Goal: Information Seeking & Learning: Check status

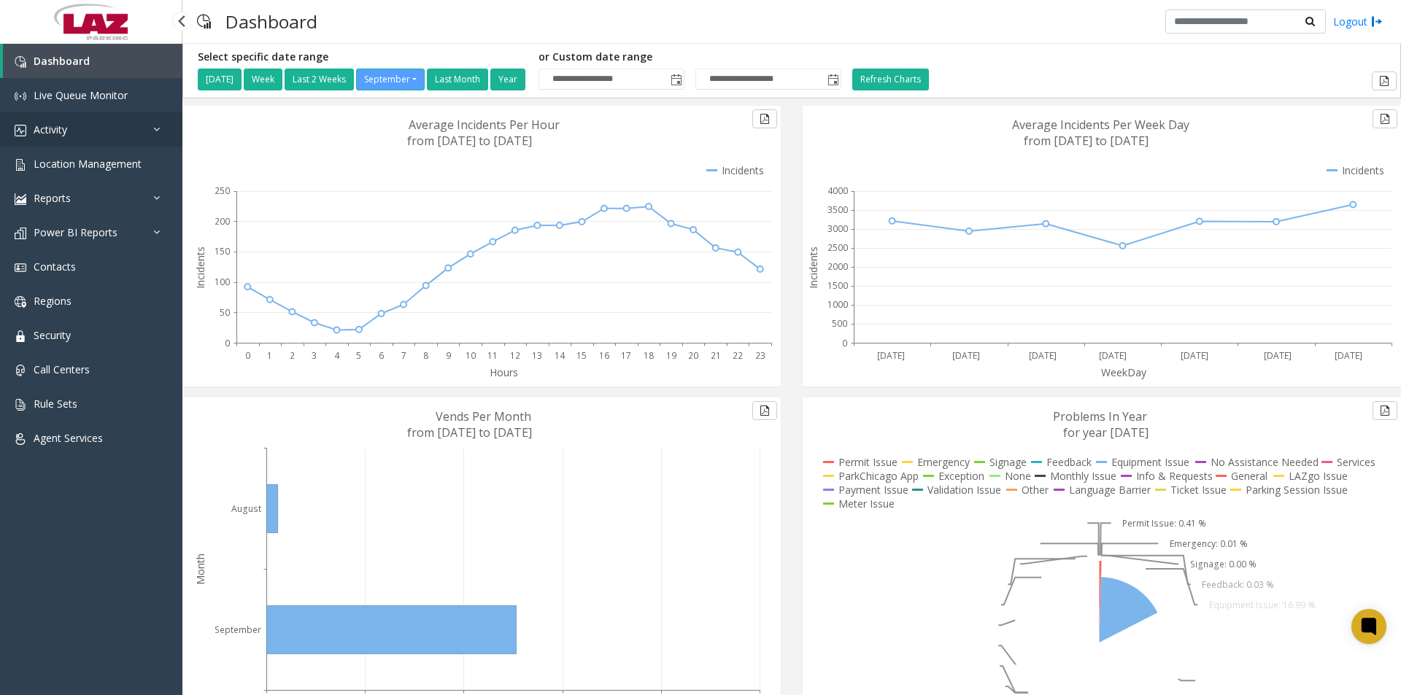
click at [63, 133] on span "Activity" at bounding box center [51, 130] width 34 height 14
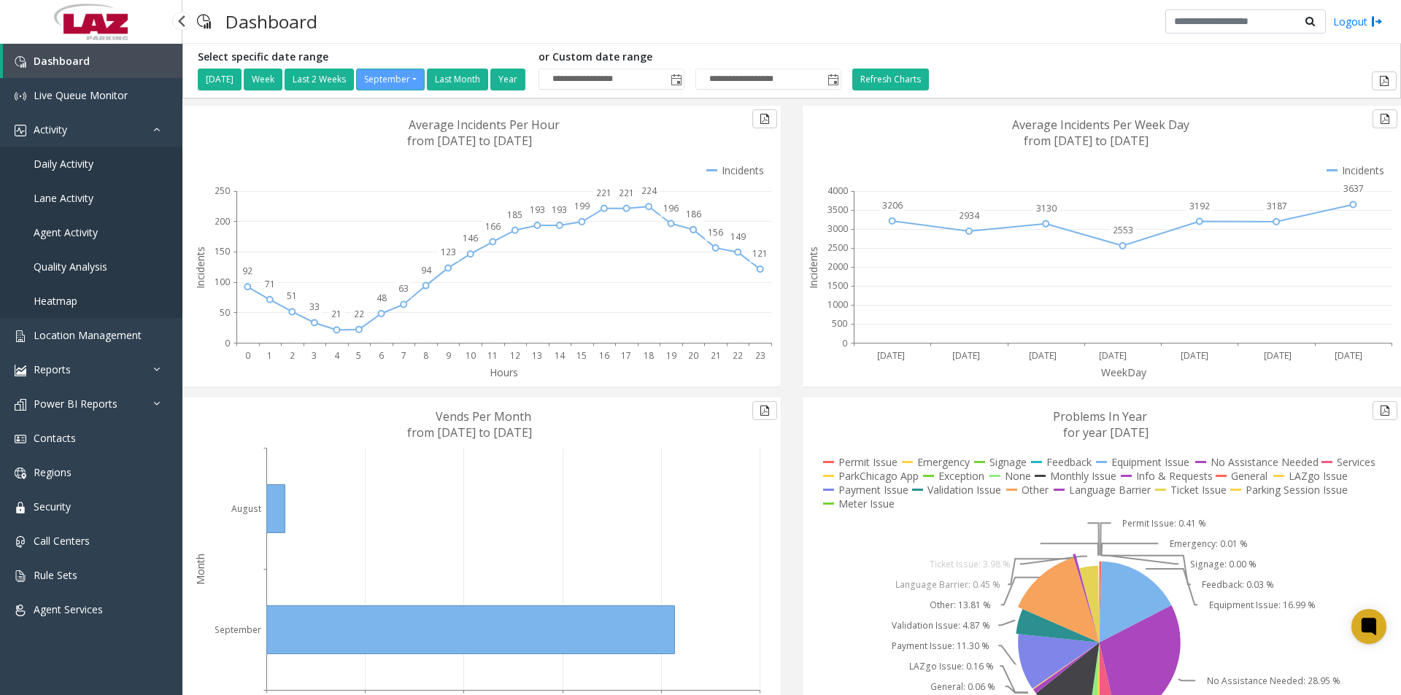
click at [71, 163] on span "Daily Activity" at bounding box center [64, 164] width 60 height 14
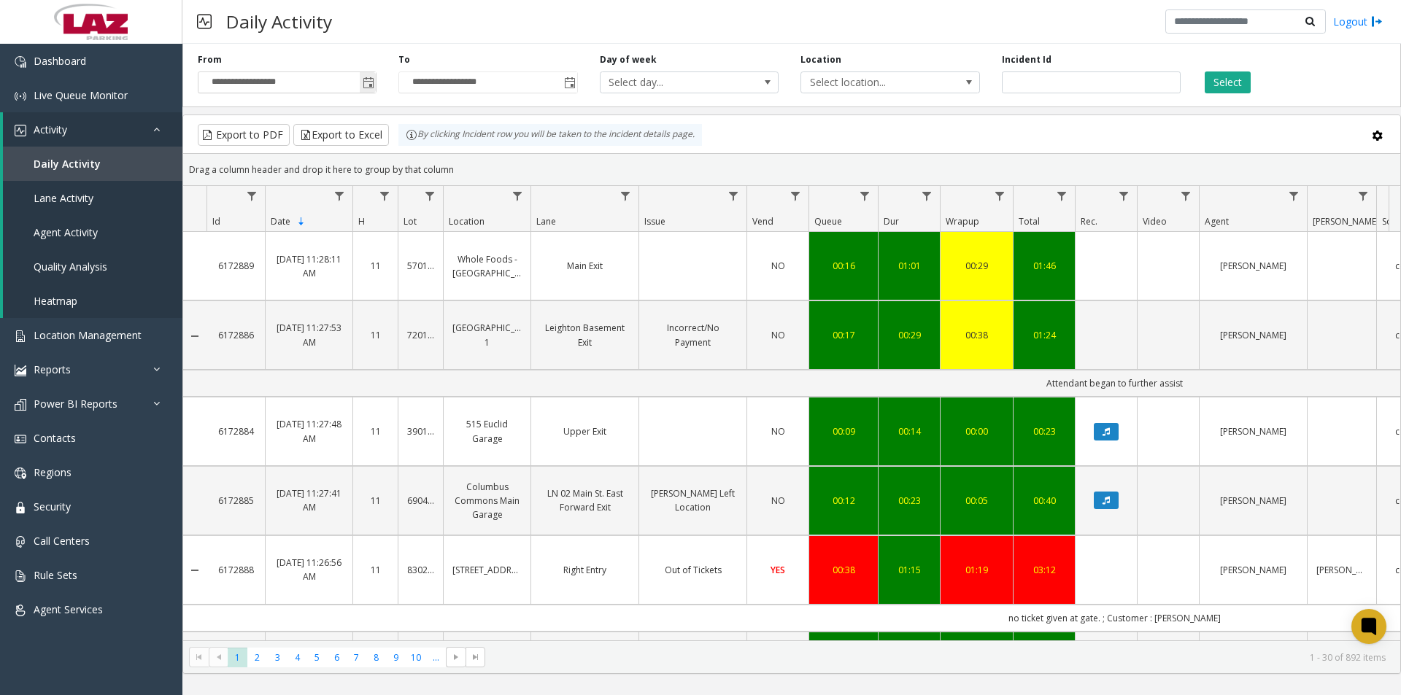
click at [367, 82] on span "Toggle popup" at bounding box center [369, 83] width 12 height 12
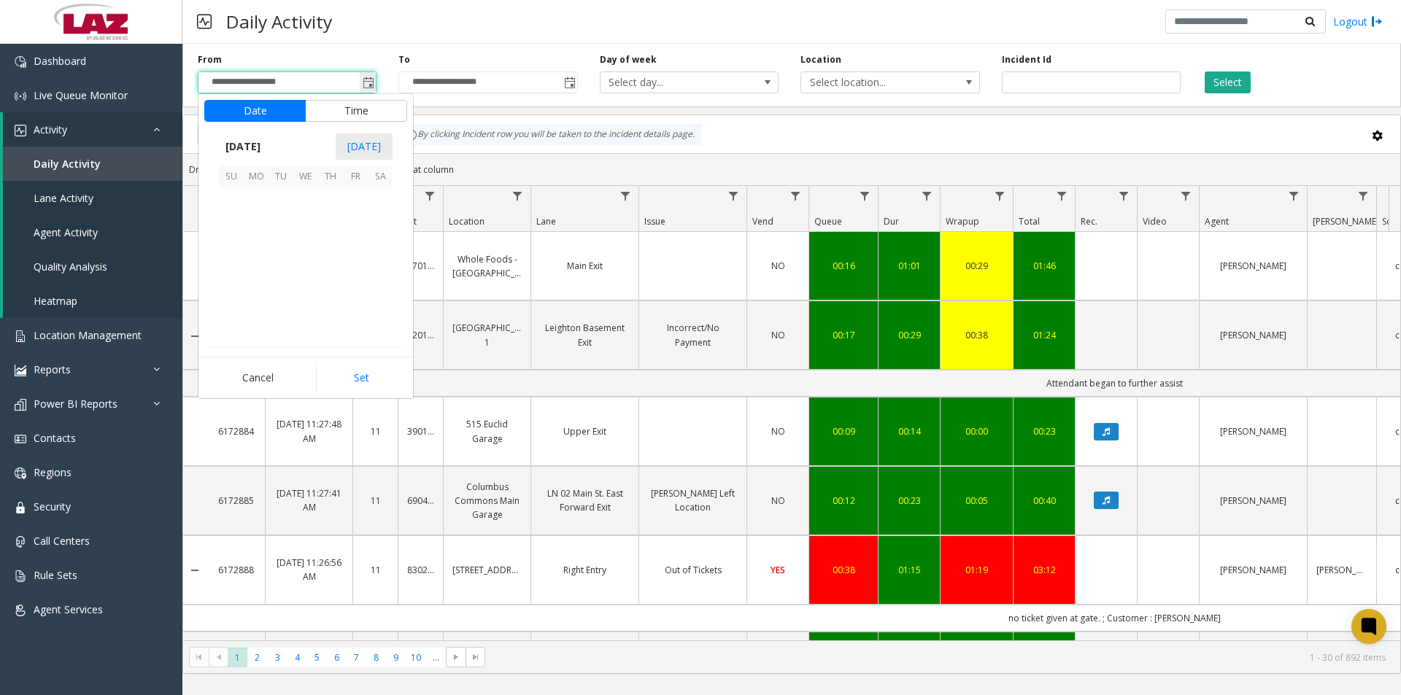
scroll to position [261868, 0]
click at [267, 150] on span "[DATE]" at bounding box center [243, 147] width 48 height 22
click at [335, 215] on span "Aug" at bounding box center [340, 213] width 35 height 35
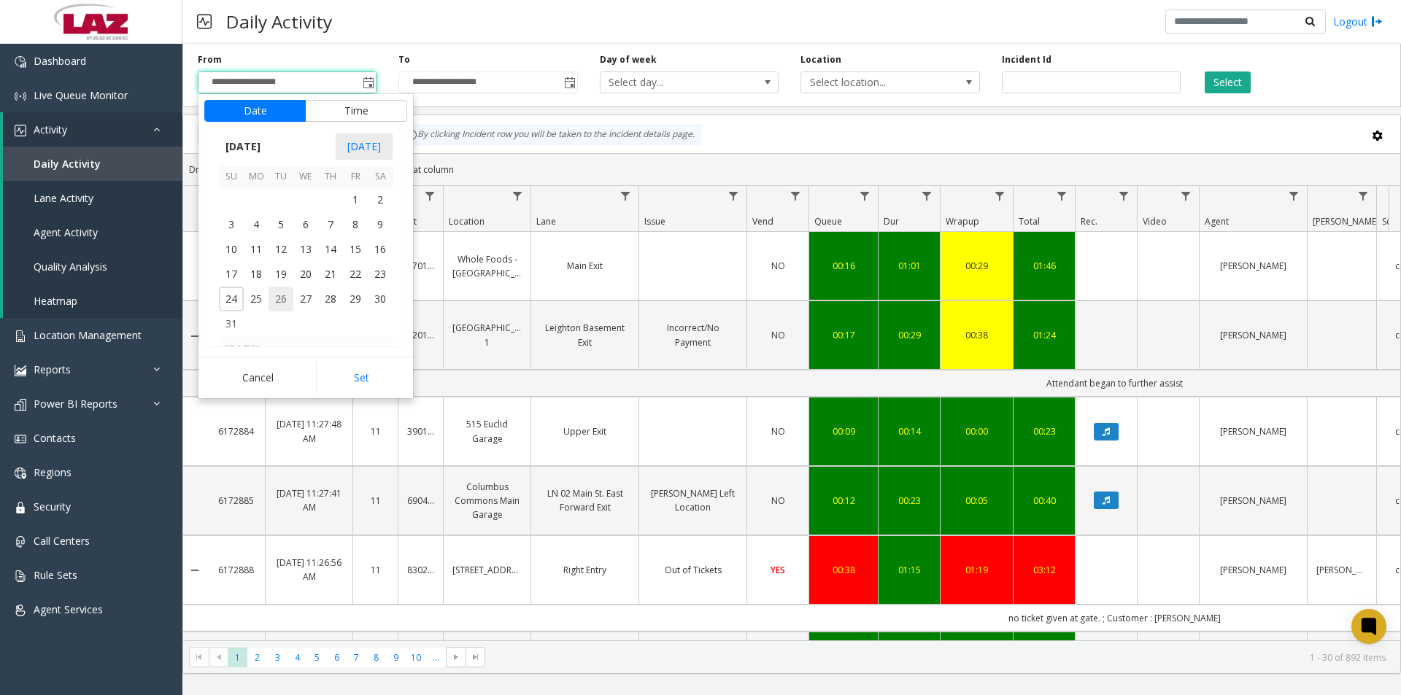
click at [281, 298] on span "26" at bounding box center [281, 299] width 25 height 25
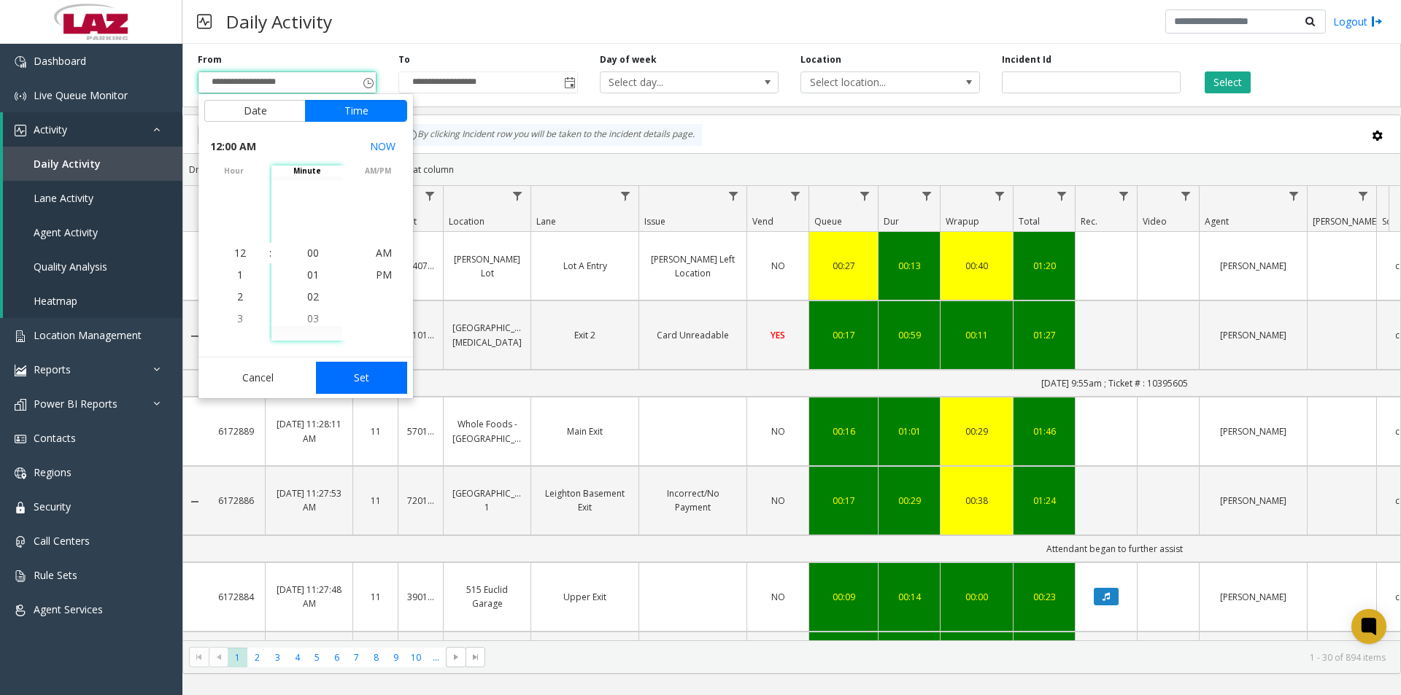
click at [368, 374] on button "Set" at bounding box center [362, 378] width 92 height 32
type input "**********"
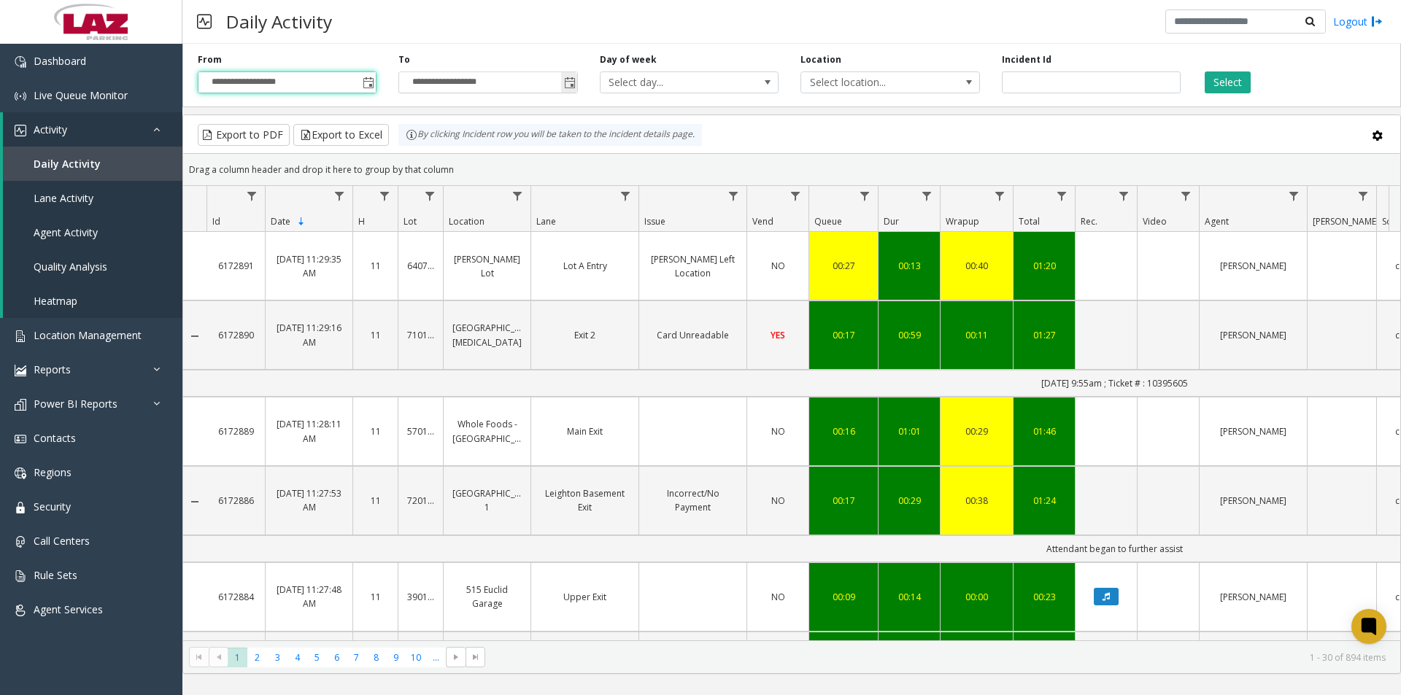
click at [572, 88] on span "Toggle popup" at bounding box center [570, 83] width 12 height 12
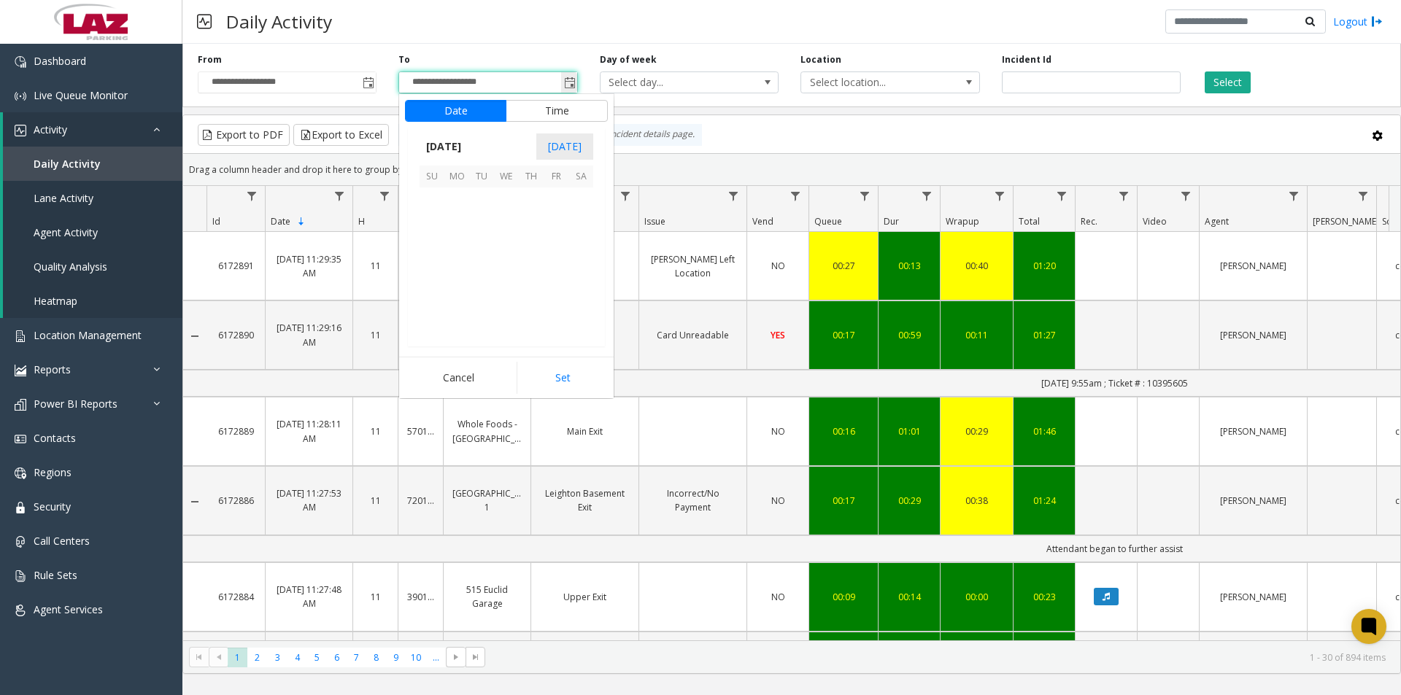
scroll to position [22, 0]
click at [468, 144] on span "[DATE]" at bounding box center [444, 147] width 48 height 22
click at [538, 210] on span "Aug" at bounding box center [541, 213] width 35 height 35
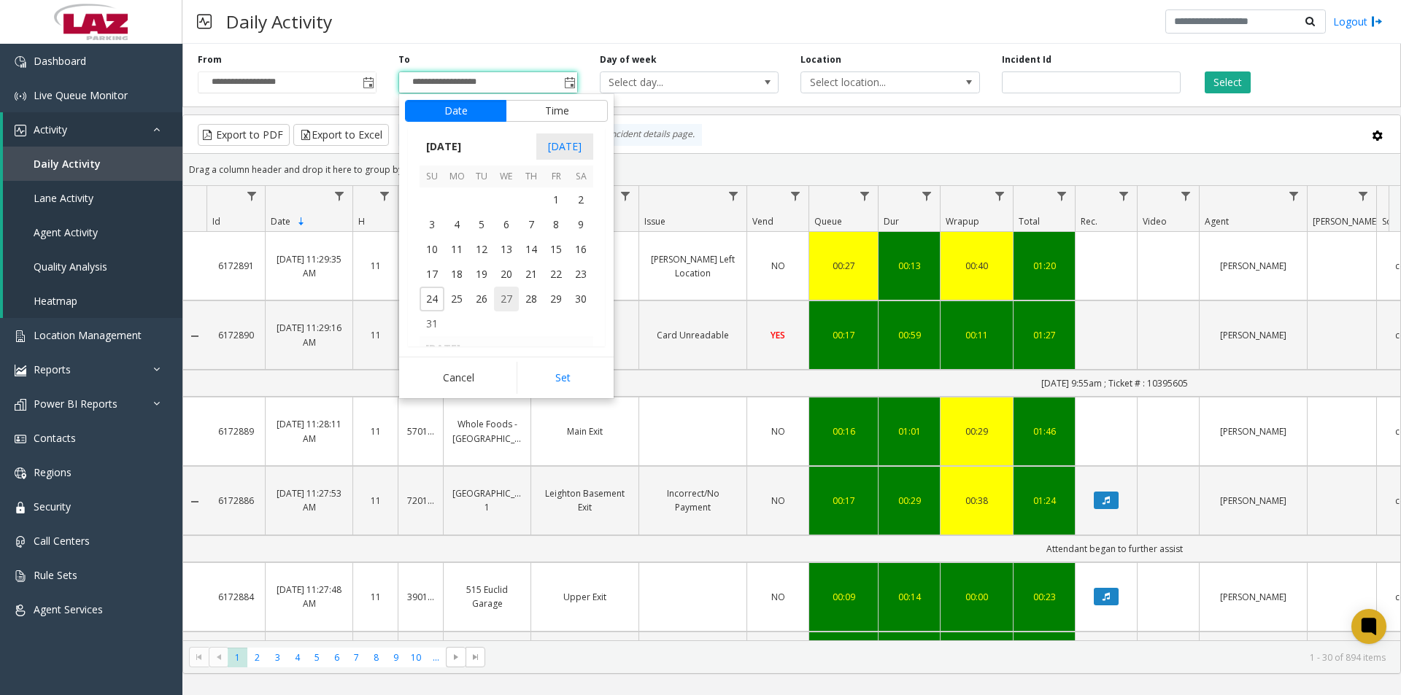
click at [501, 301] on span "27" at bounding box center [506, 299] width 25 height 25
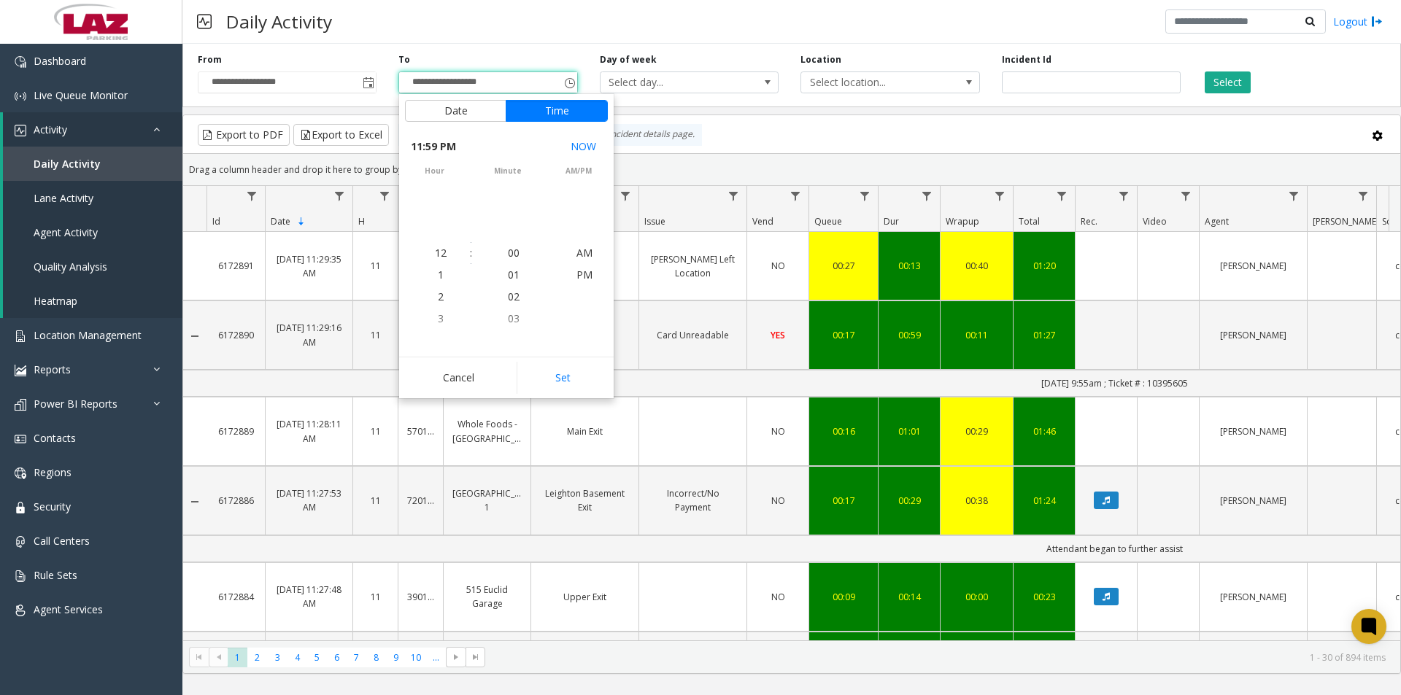
scroll to position [22, 0]
click at [561, 374] on button "Set" at bounding box center [563, 378] width 92 height 32
type input "**********"
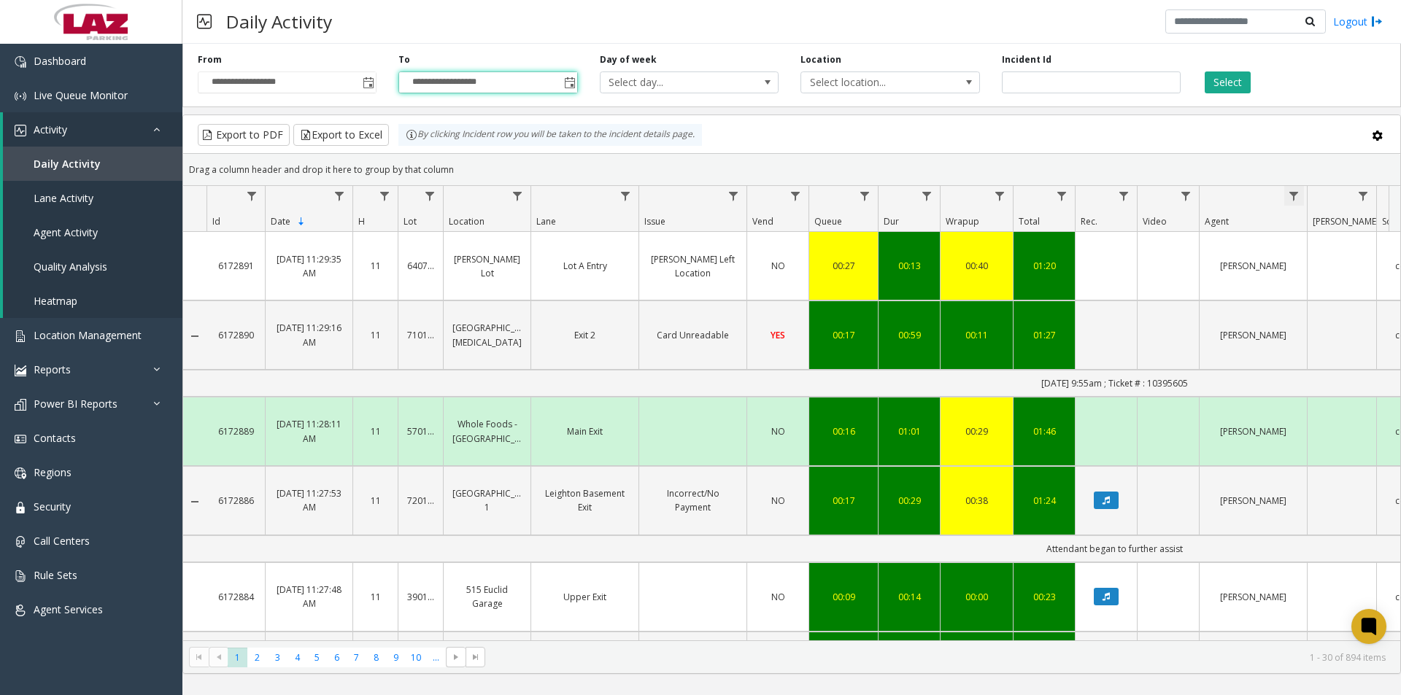
click at [1295, 197] on span "Data table" at bounding box center [1294, 196] width 12 height 12
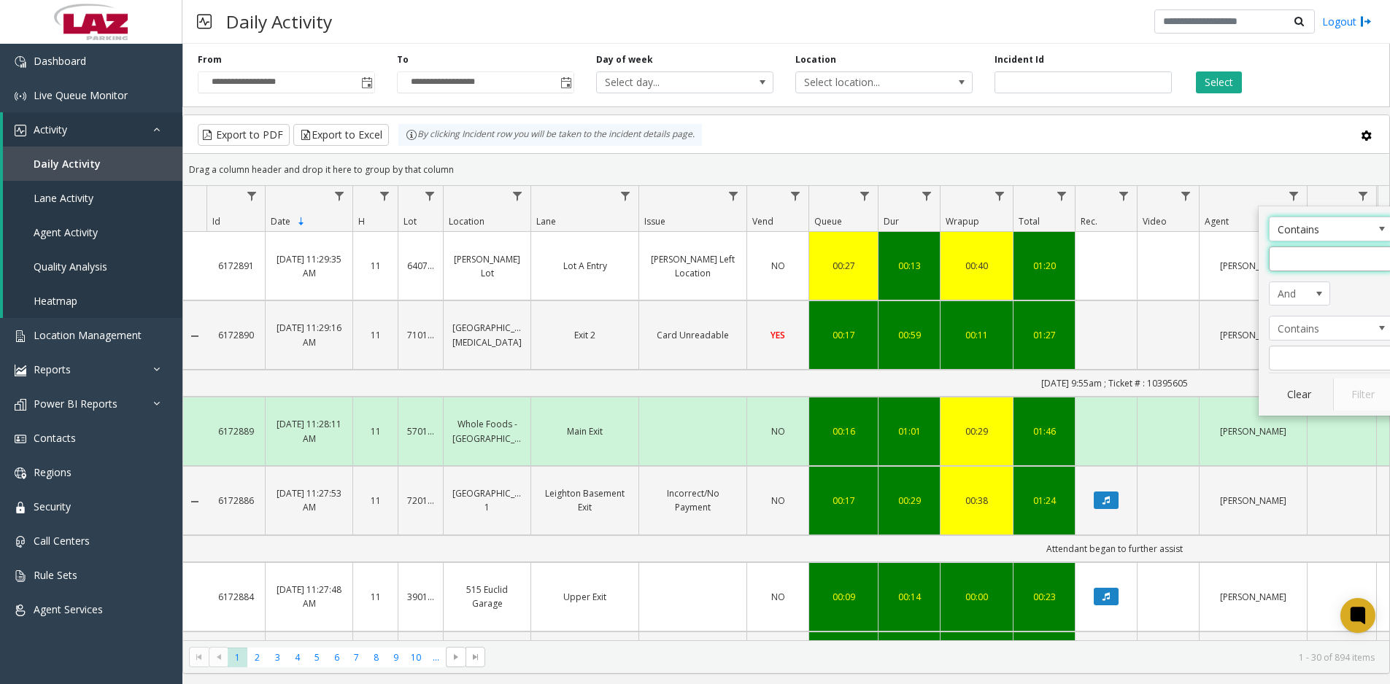
click at [1293, 255] on input "Agent Filter" at bounding box center [1331, 259] width 124 height 25
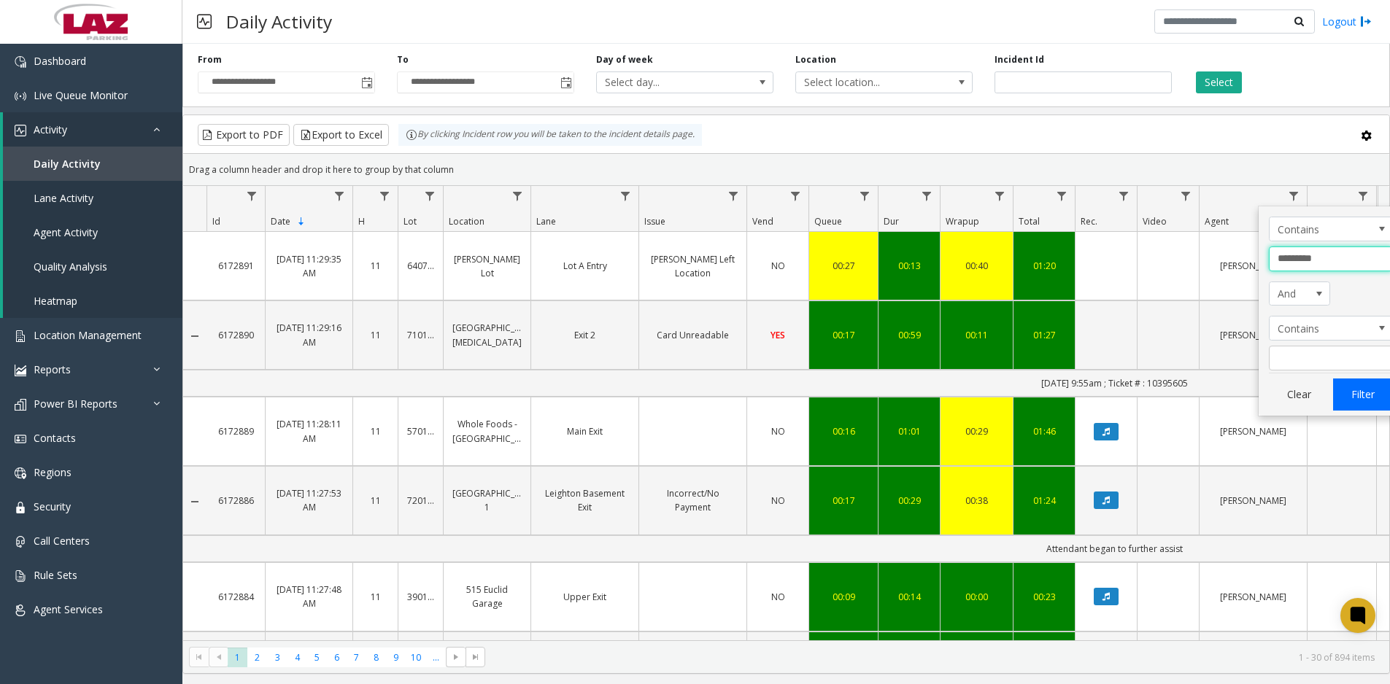
type input "*********"
click at [1360, 398] on button "Filter" at bounding box center [1363, 395] width 60 height 32
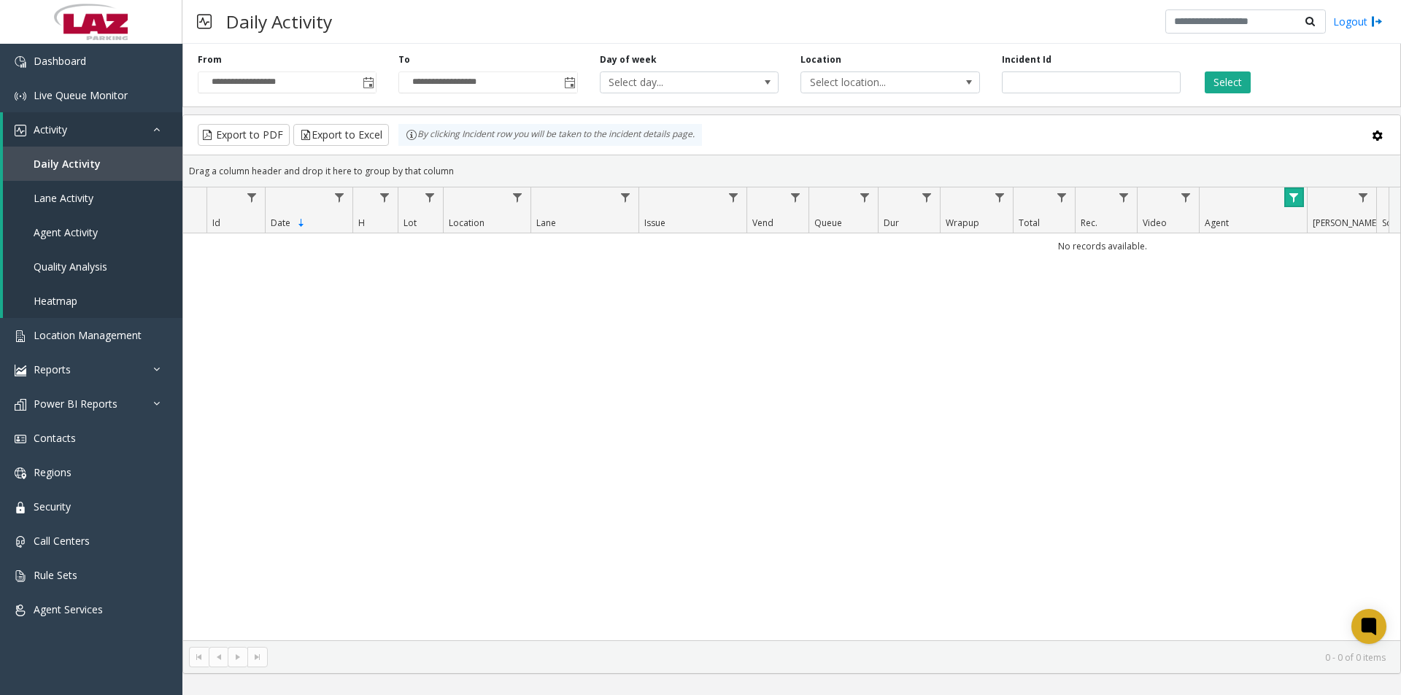
click at [1294, 199] on span "Data table" at bounding box center [1294, 198] width 12 height 12
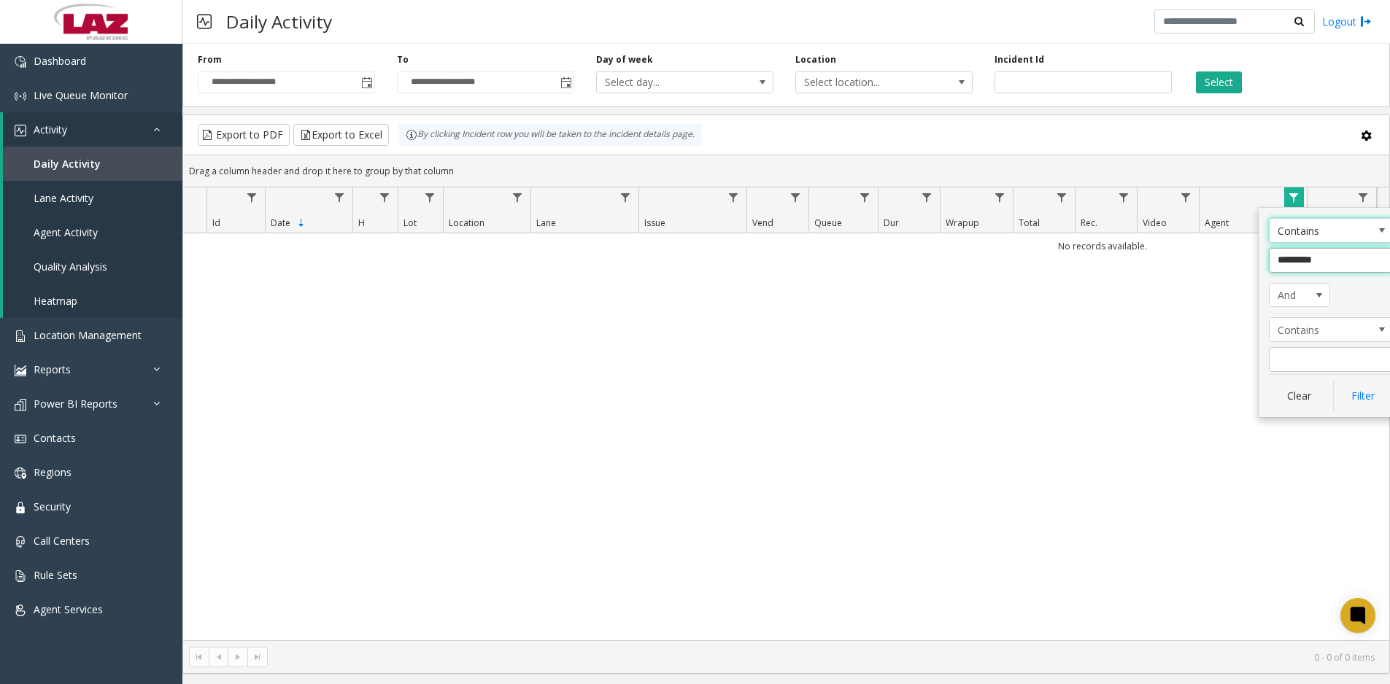
click at [1286, 259] on input "*********" at bounding box center [1331, 260] width 124 height 25
type input "**********"
click at [1368, 399] on button "Filter" at bounding box center [1363, 396] width 60 height 32
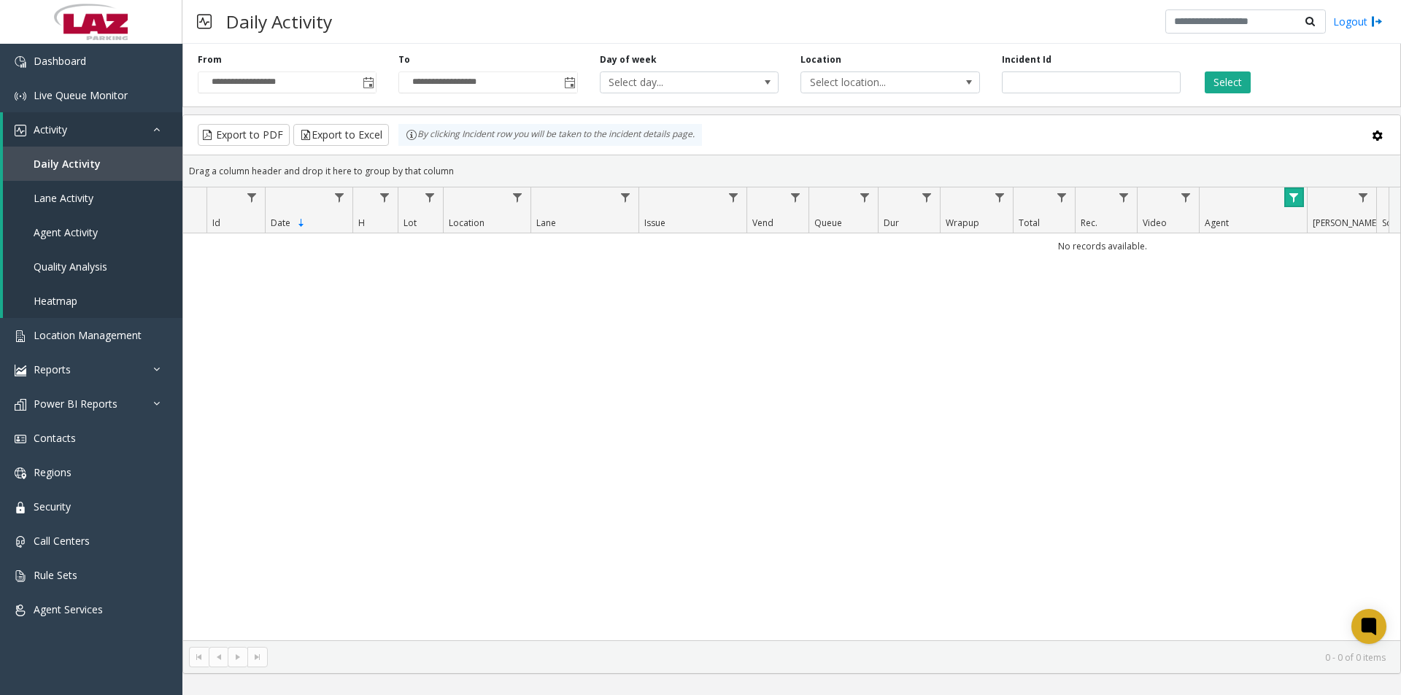
click at [1291, 199] on span "Data table" at bounding box center [1294, 198] width 12 height 12
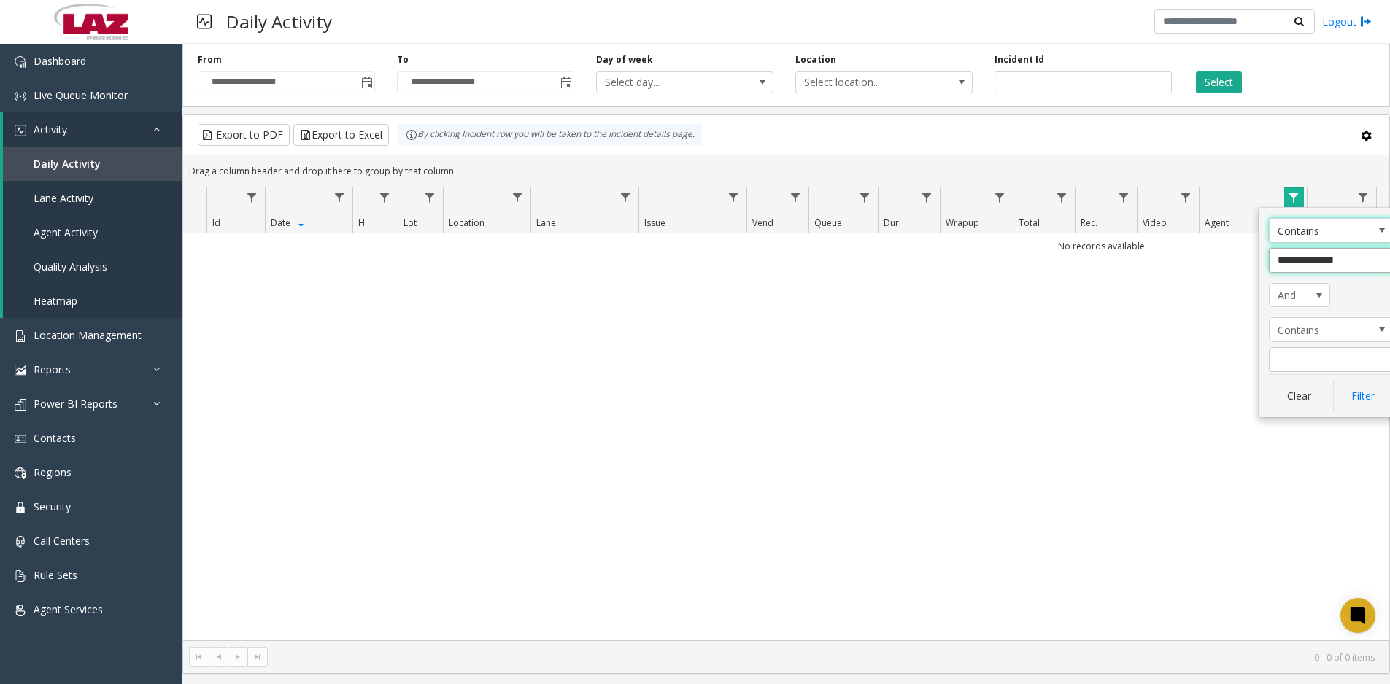
drag, startPoint x: 1289, startPoint y: 258, endPoint x: 1291, endPoint y: 266, distance: 8.2
click at [1289, 260] on input "**********" at bounding box center [1331, 260] width 124 height 25
type input "**********"
click at [1361, 397] on button "Filter" at bounding box center [1363, 396] width 60 height 32
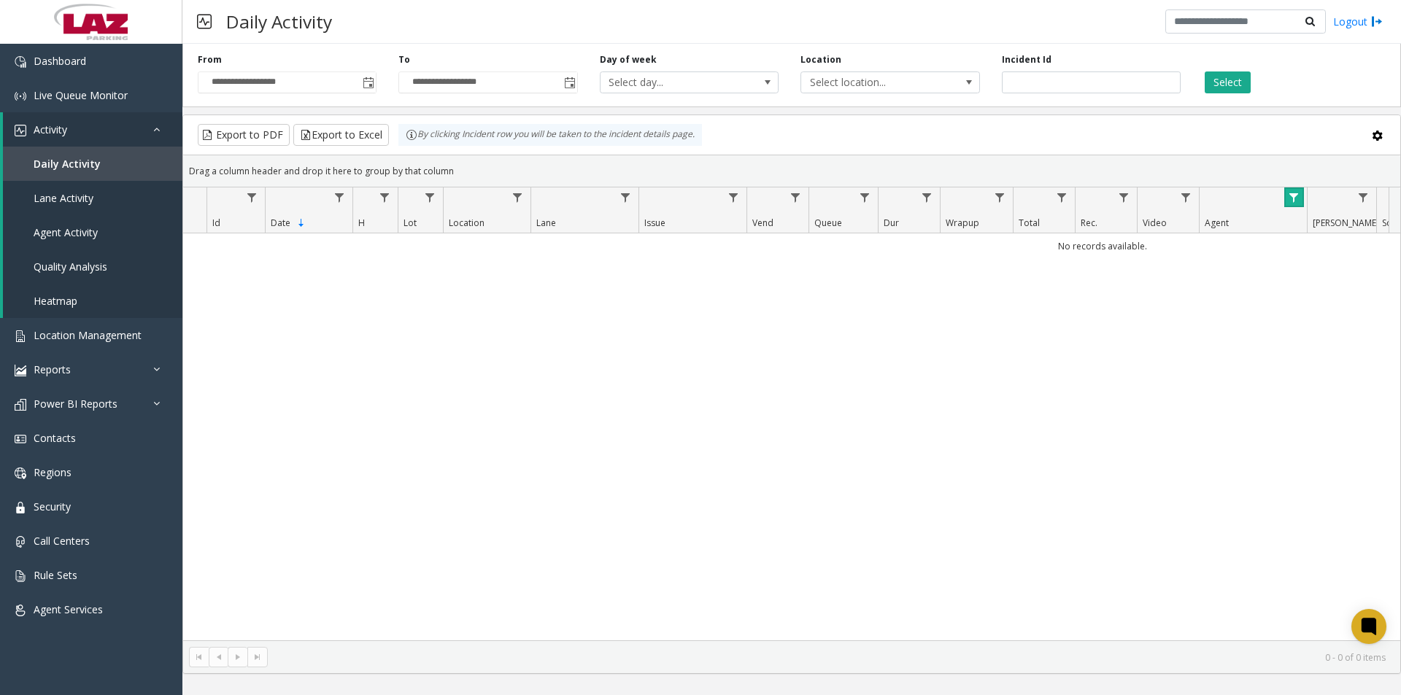
click at [1289, 198] on span "Data table" at bounding box center [1294, 198] width 12 height 12
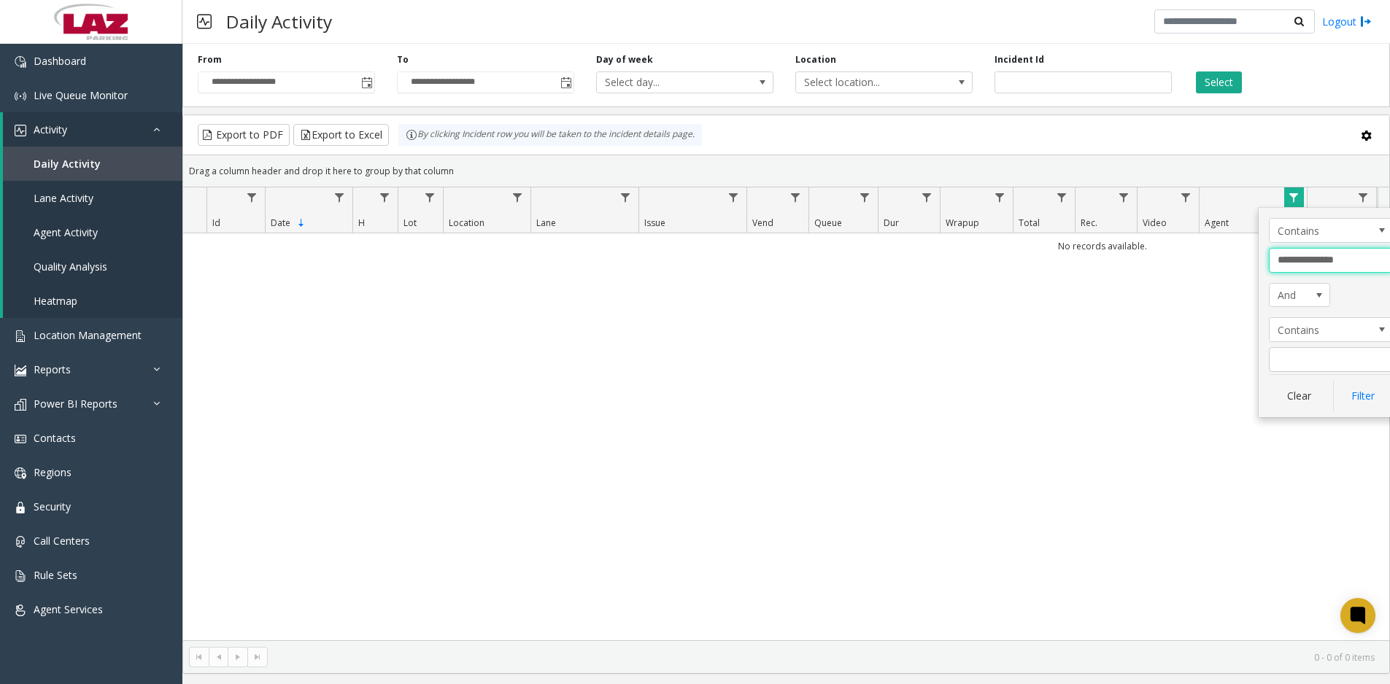
drag, startPoint x: 1323, startPoint y: 261, endPoint x: 1230, endPoint y: 269, distance: 92.9
click at [1230, 269] on app-root "**********" at bounding box center [695, 342] width 1390 height 684
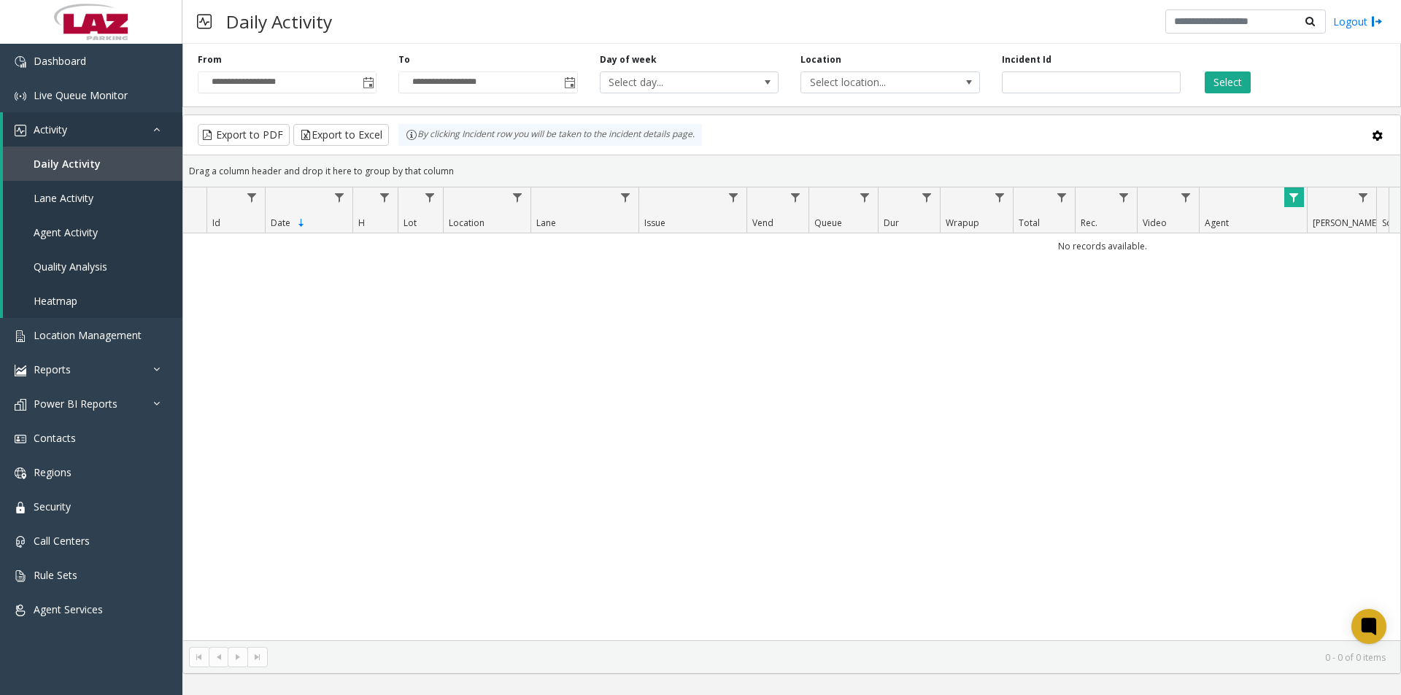
click at [1292, 193] on span "Data table" at bounding box center [1294, 198] width 12 height 12
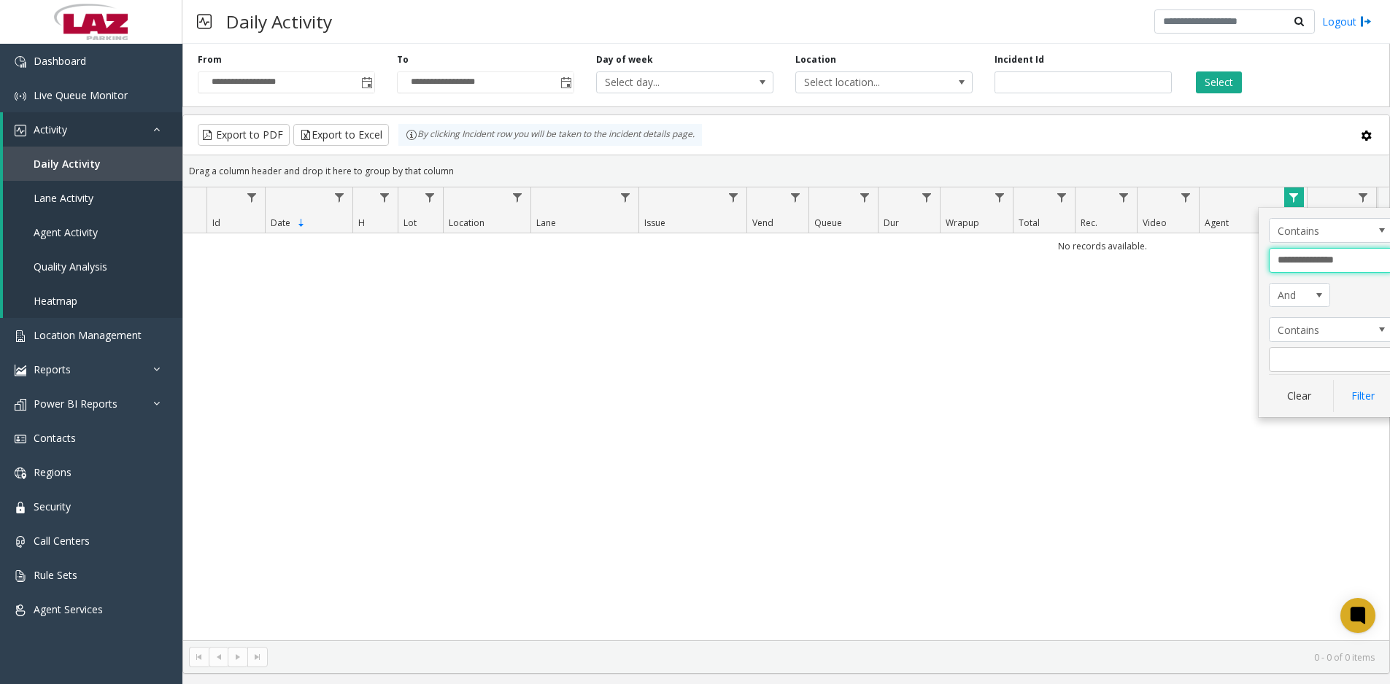
drag, startPoint x: 1321, startPoint y: 262, endPoint x: 1248, endPoint y: 264, distance: 73.0
click at [1248, 264] on app-root "**********" at bounding box center [695, 342] width 1390 height 684
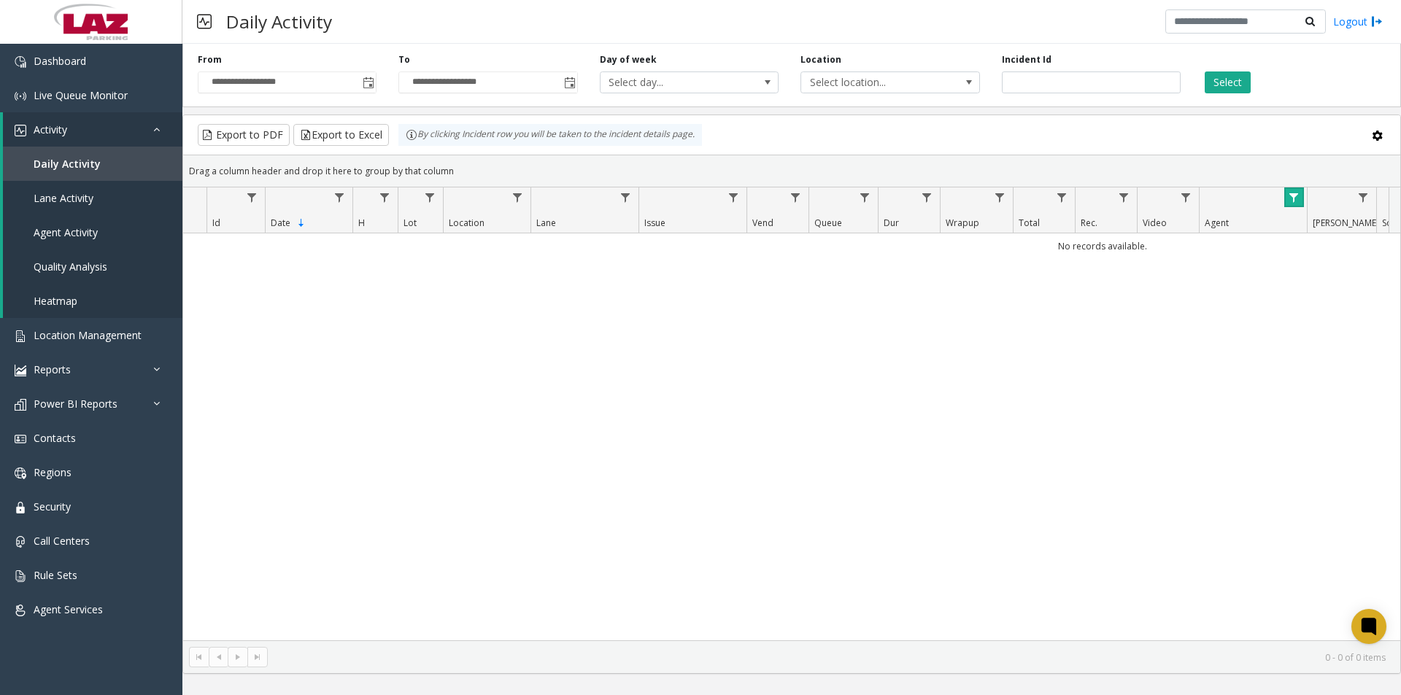
click at [1287, 193] on link "Data table" at bounding box center [1294, 198] width 20 height 20
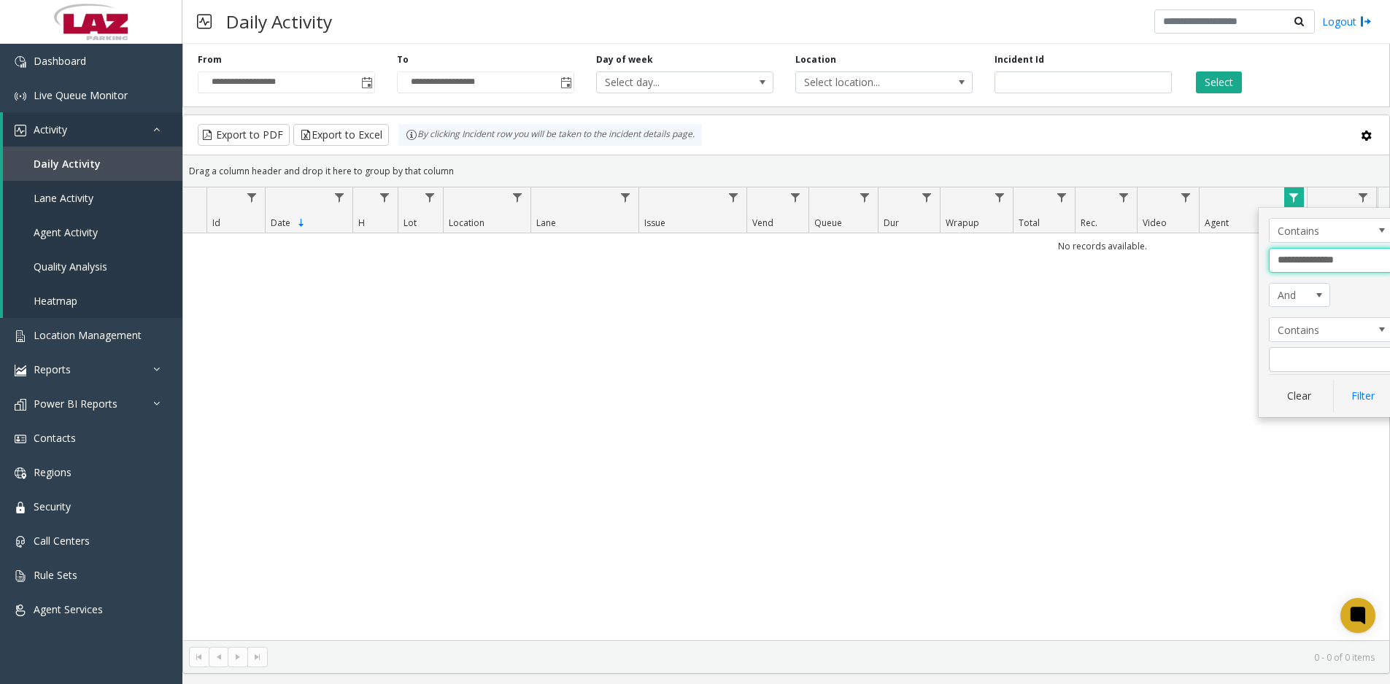
drag, startPoint x: 1323, startPoint y: 260, endPoint x: 1255, endPoint y: 263, distance: 67.9
click at [1255, 263] on app-root "**********" at bounding box center [695, 342] width 1390 height 684
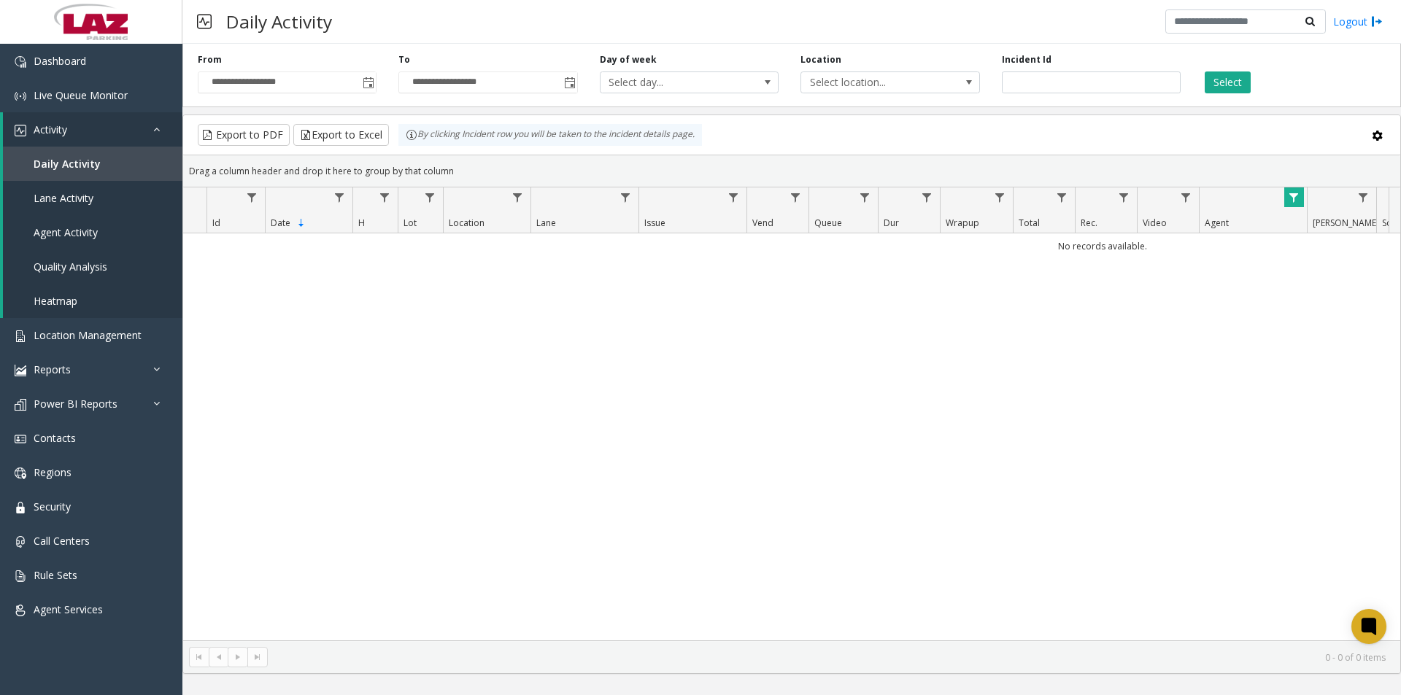
click at [1294, 194] on span "Data table" at bounding box center [1294, 198] width 12 height 12
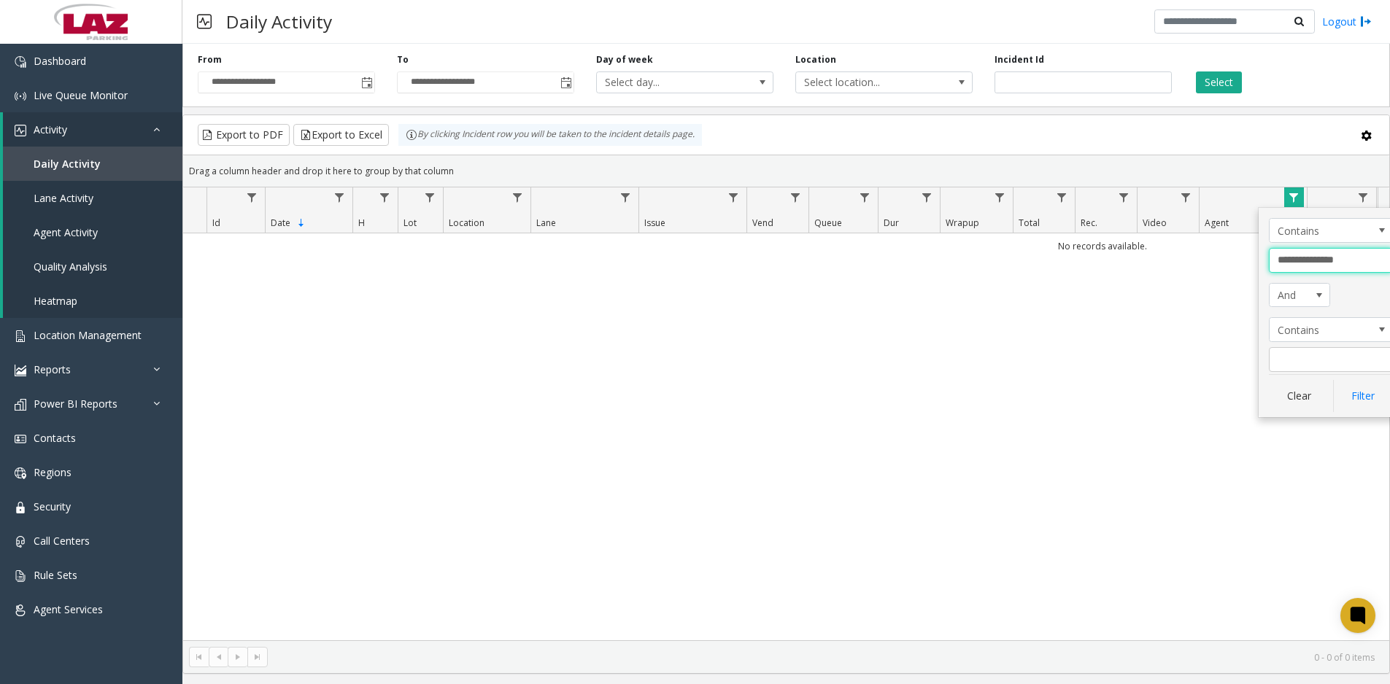
drag, startPoint x: 1324, startPoint y: 260, endPoint x: 1237, endPoint y: 260, distance: 86.8
click at [1237, 260] on app-root "**********" at bounding box center [695, 342] width 1390 height 684
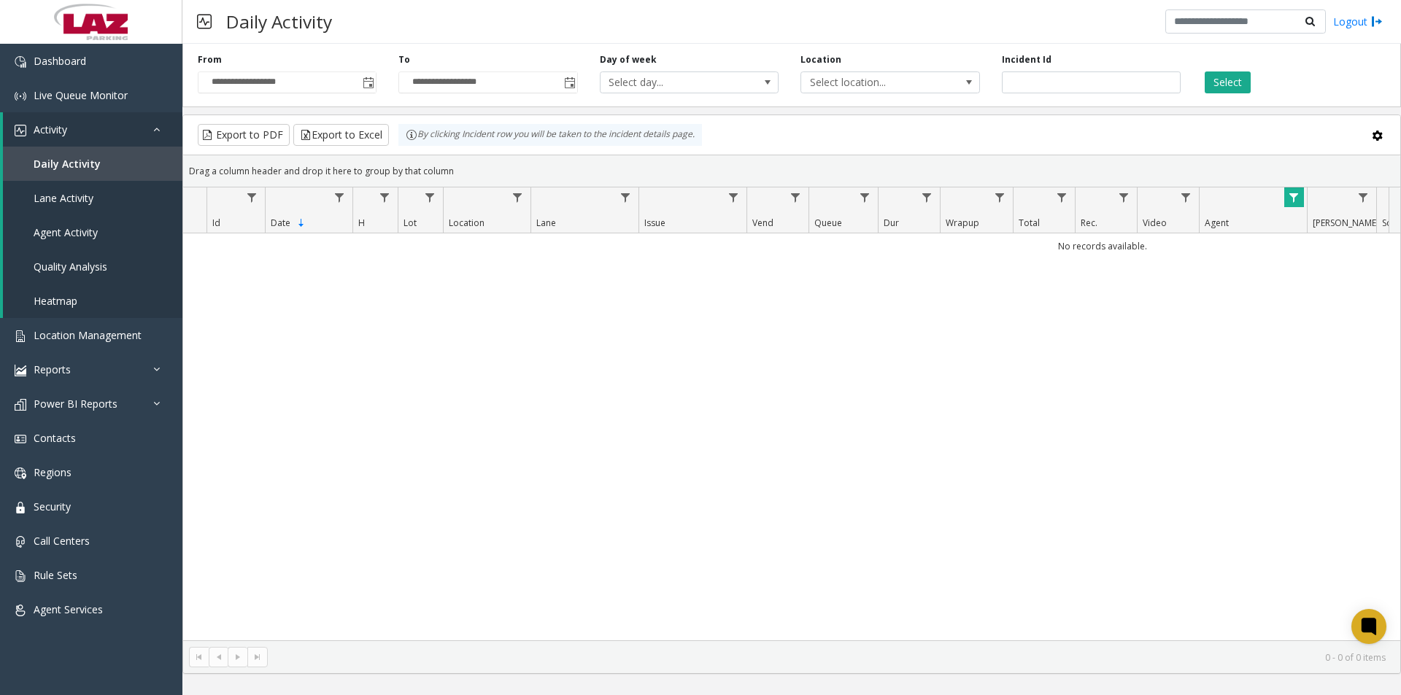
click at [1289, 196] on span "Data table" at bounding box center [1294, 198] width 12 height 12
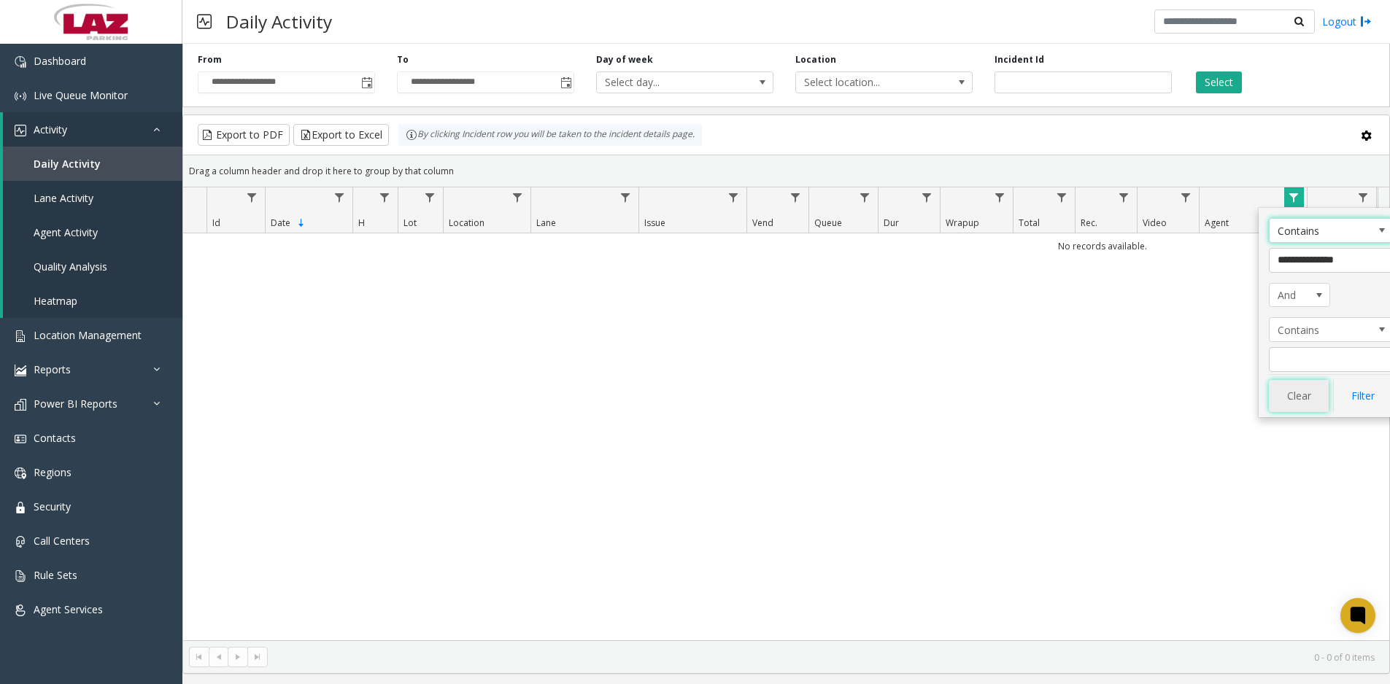
click at [1303, 396] on button "Clear" at bounding box center [1299, 396] width 60 height 32
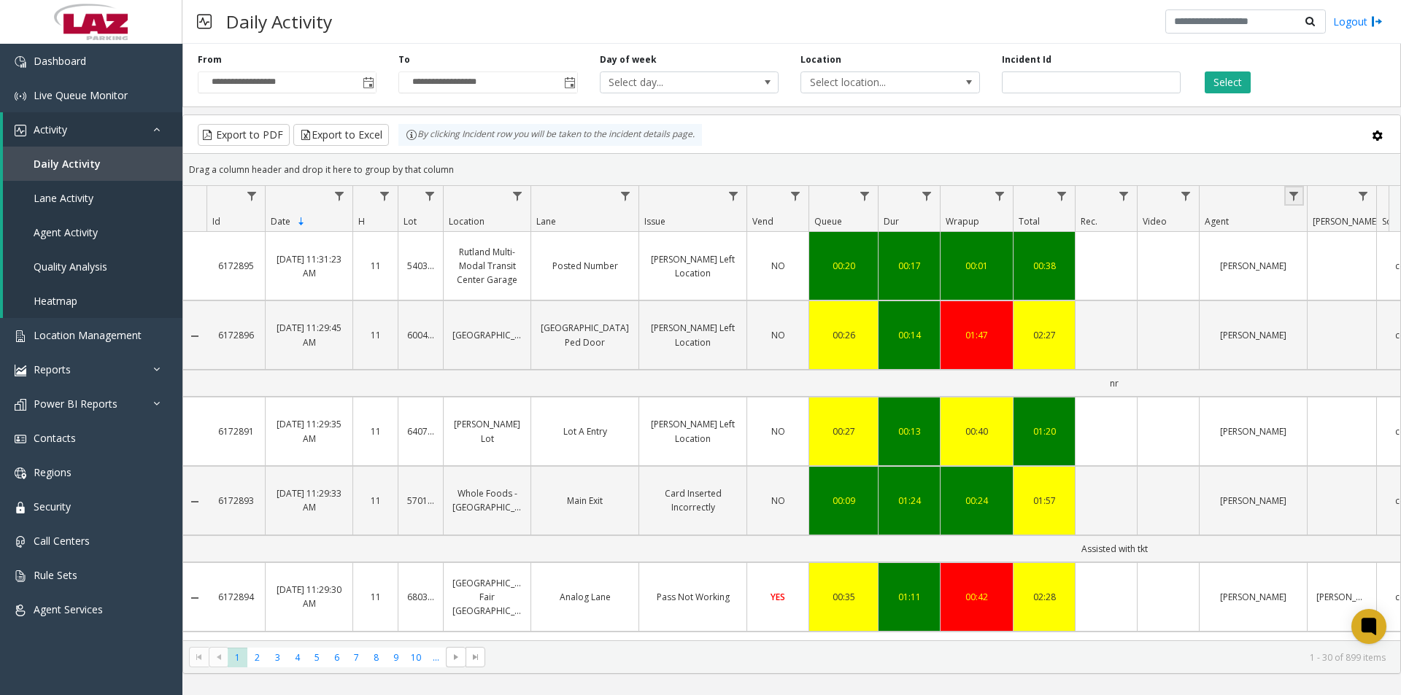
click at [1297, 196] on span "Data table" at bounding box center [1294, 196] width 12 height 12
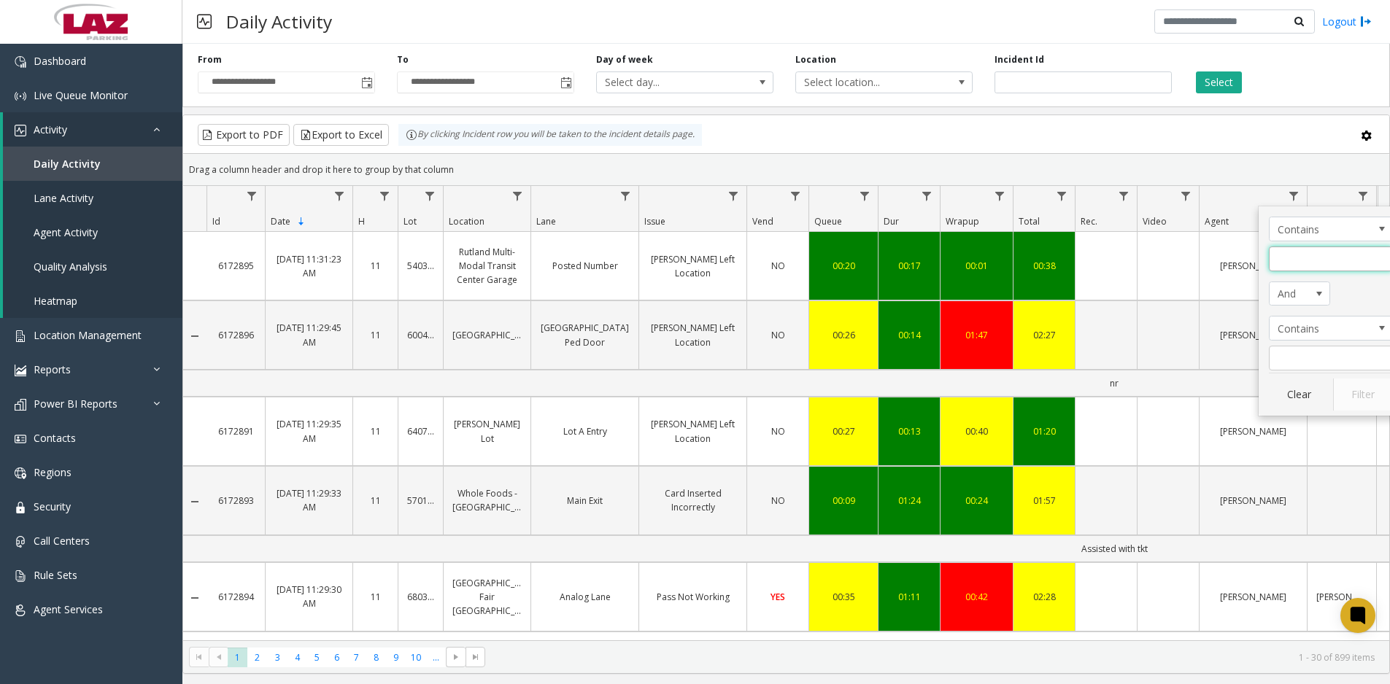
click at [1306, 255] on input "Agent Filter" at bounding box center [1331, 259] width 124 height 25
type input "*****"
click at [1368, 399] on button "Filter" at bounding box center [1363, 395] width 60 height 32
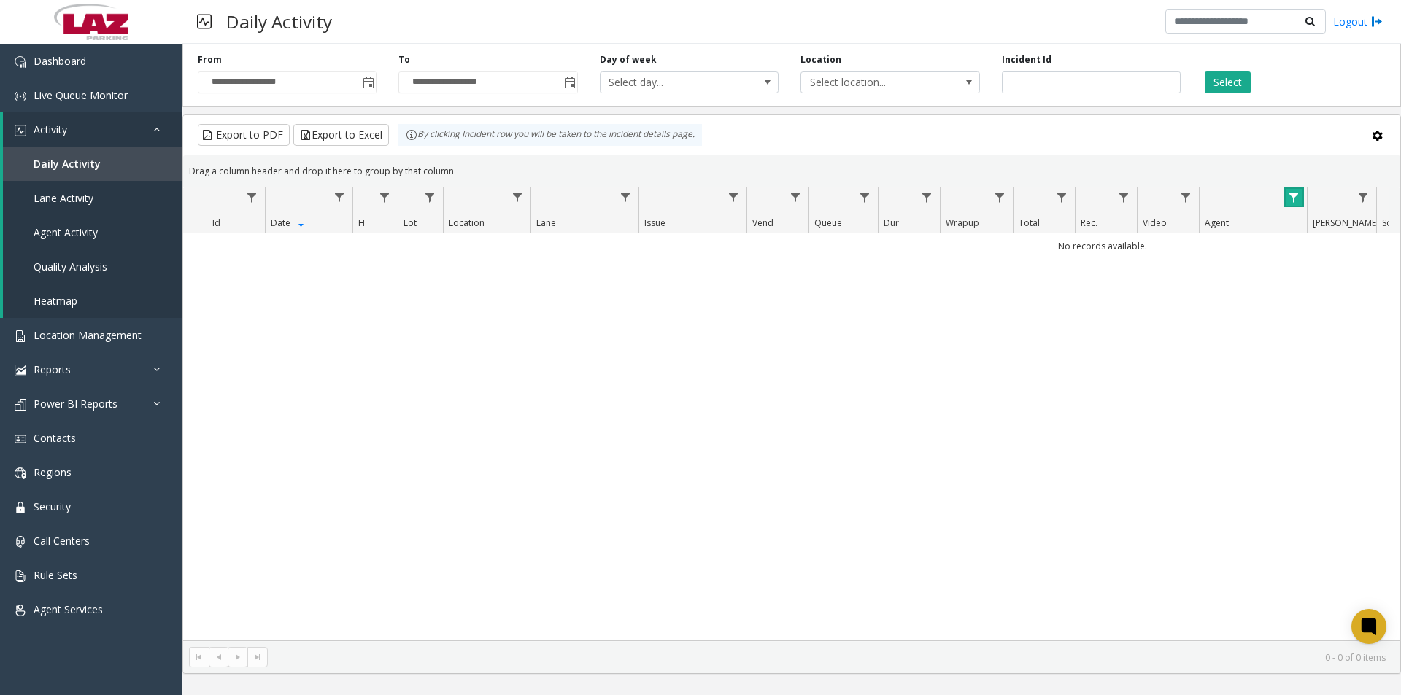
click at [1298, 199] on span "Data table" at bounding box center [1294, 198] width 12 height 12
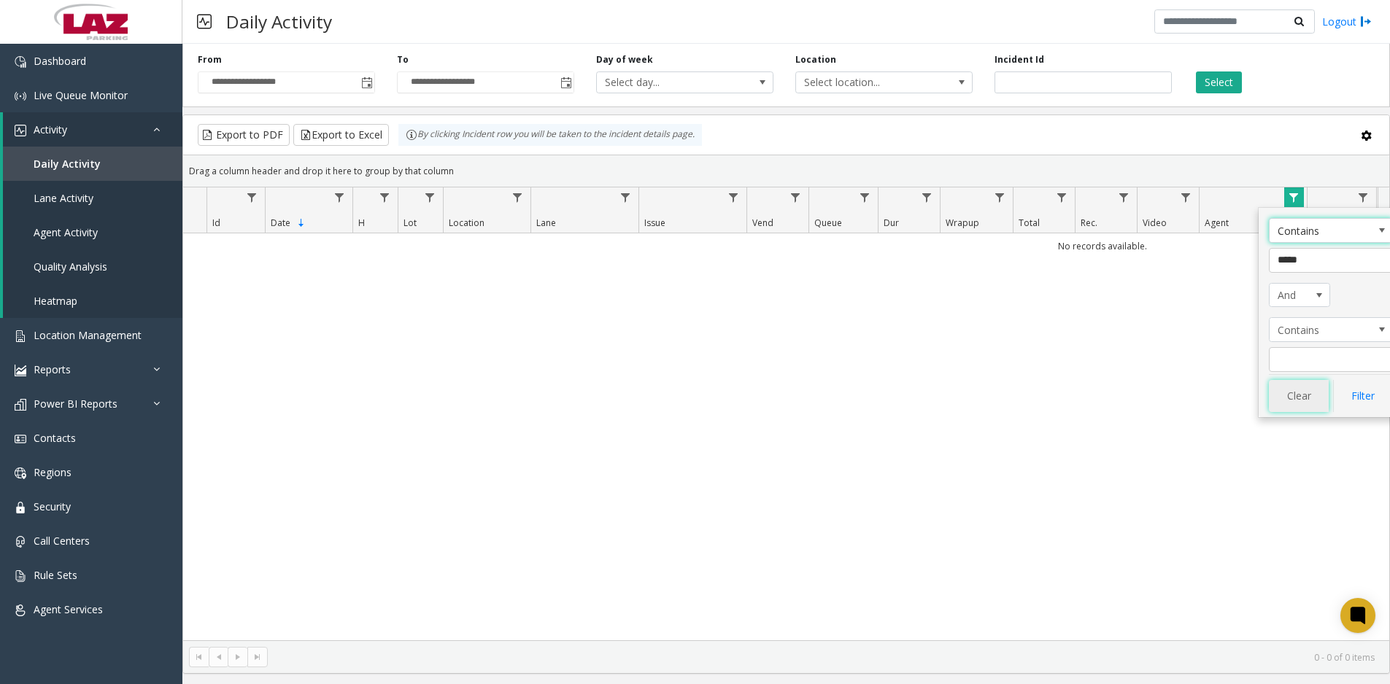
click at [1304, 398] on button "Clear" at bounding box center [1299, 396] width 60 height 32
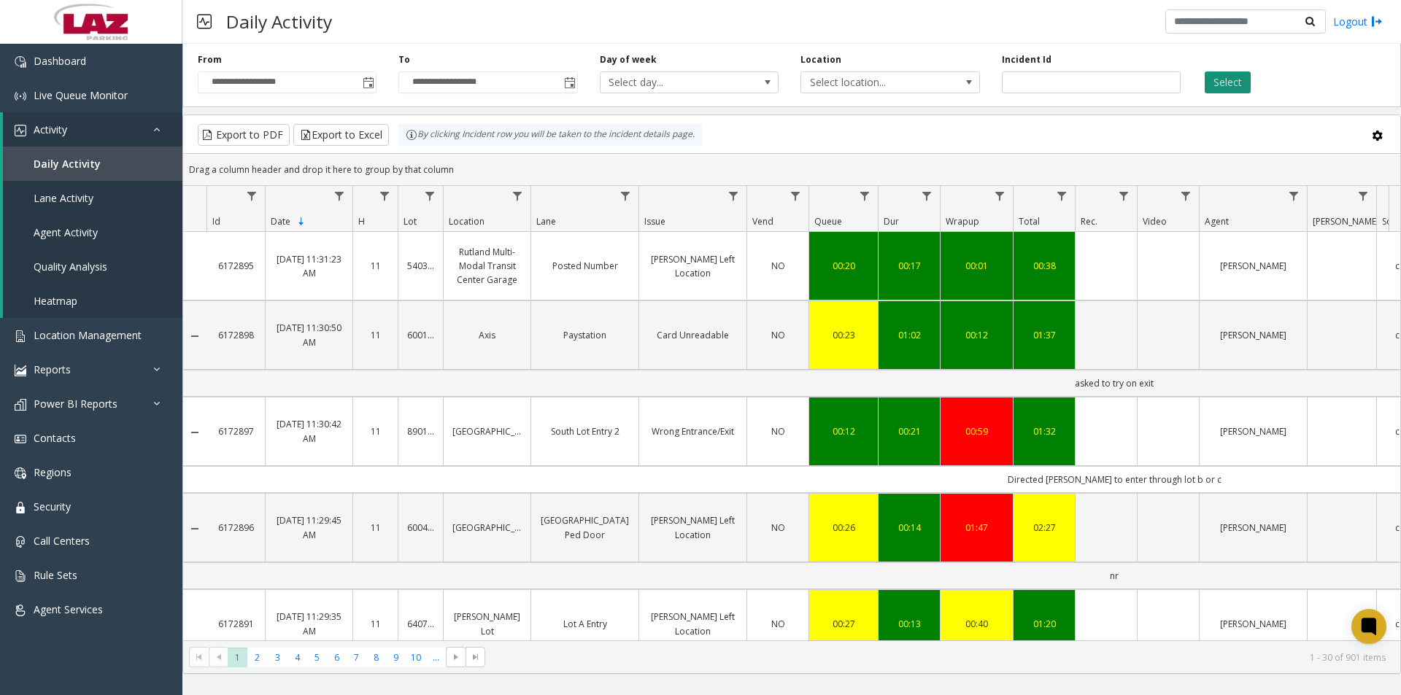
click at [1218, 85] on button "Select" at bounding box center [1228, 83] width 46 height 22
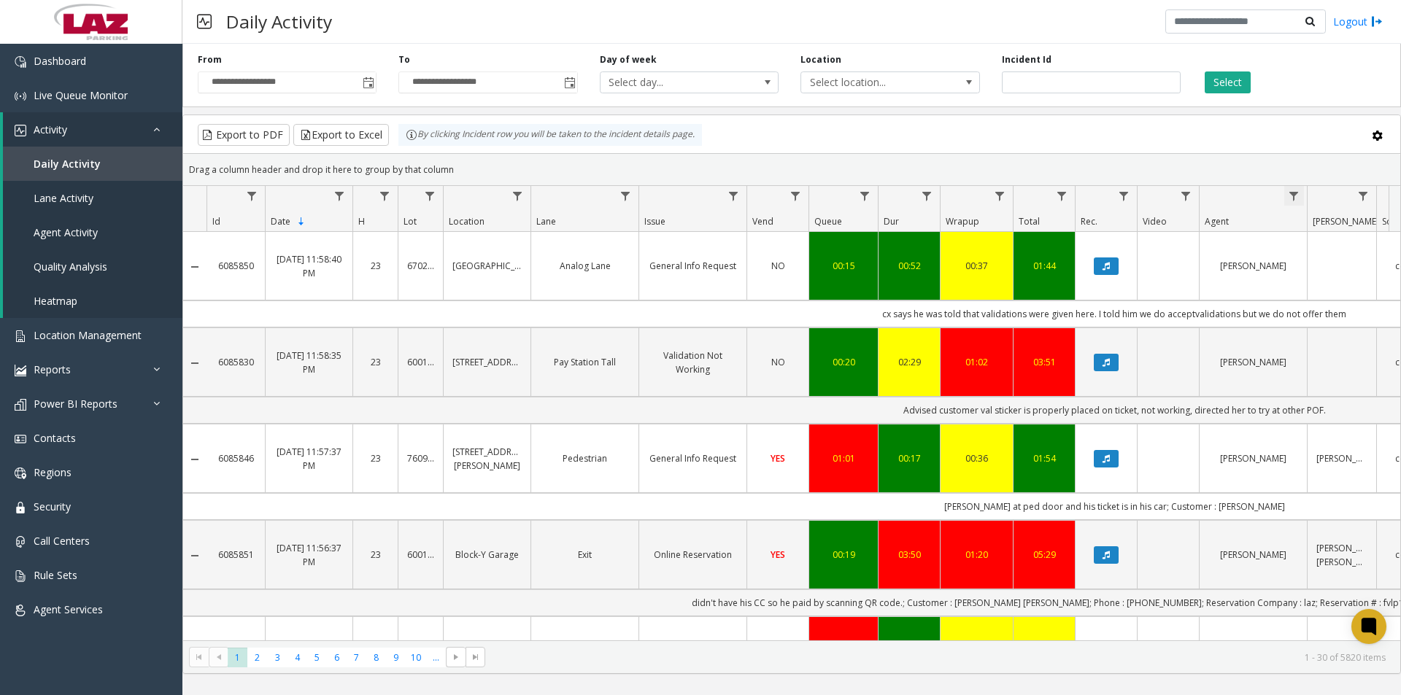
click at [1295, 190] on span "Data table" at bounding box center [1294, 196] width 12 height 12
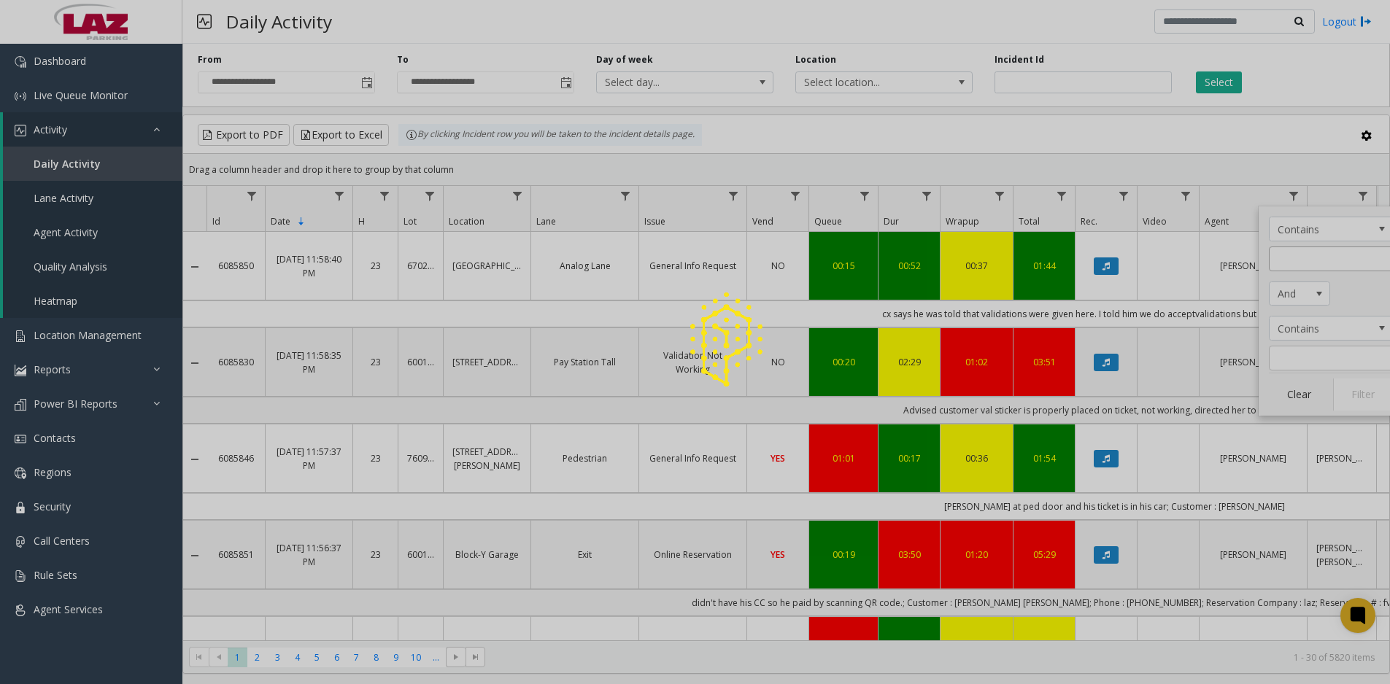
click at [1309, 252] on div at bounding box center [695, 342] width 1390 height 684
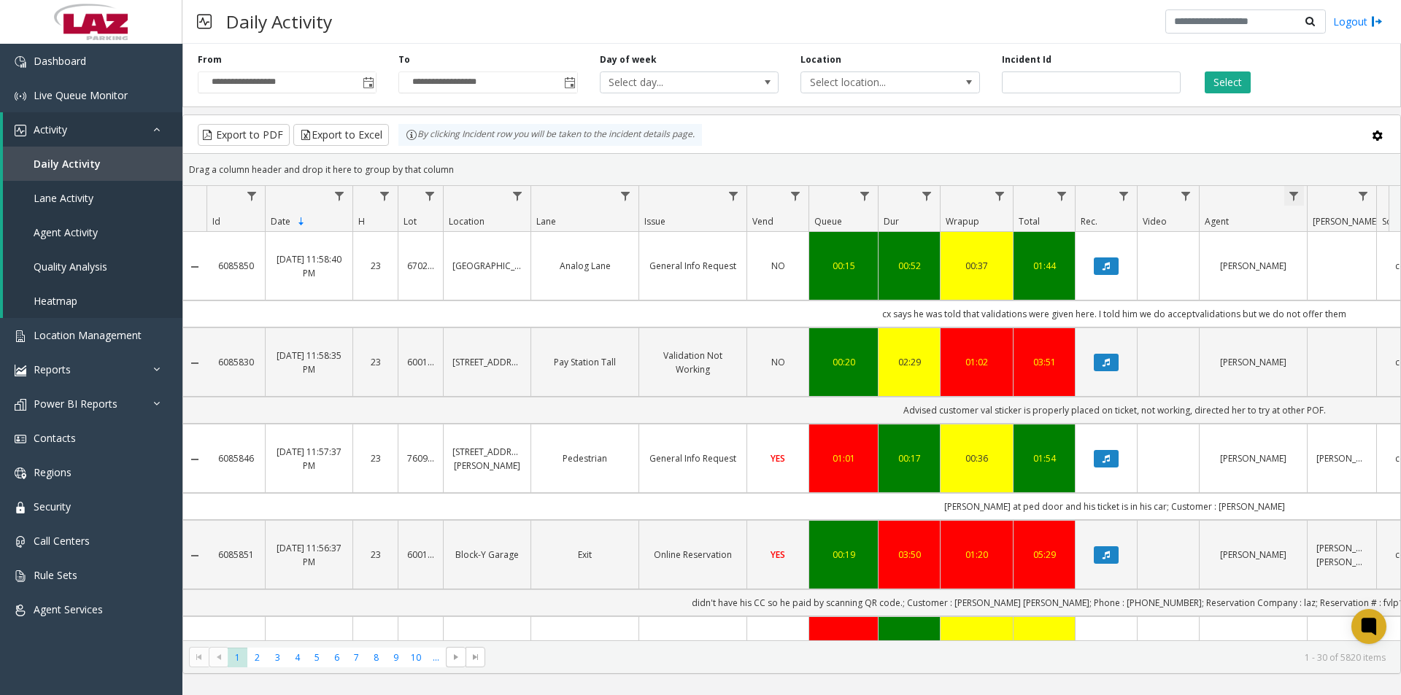
click at [1293, 193] on span "Data table" at bounding box center [1294, 196] width 12 height 12
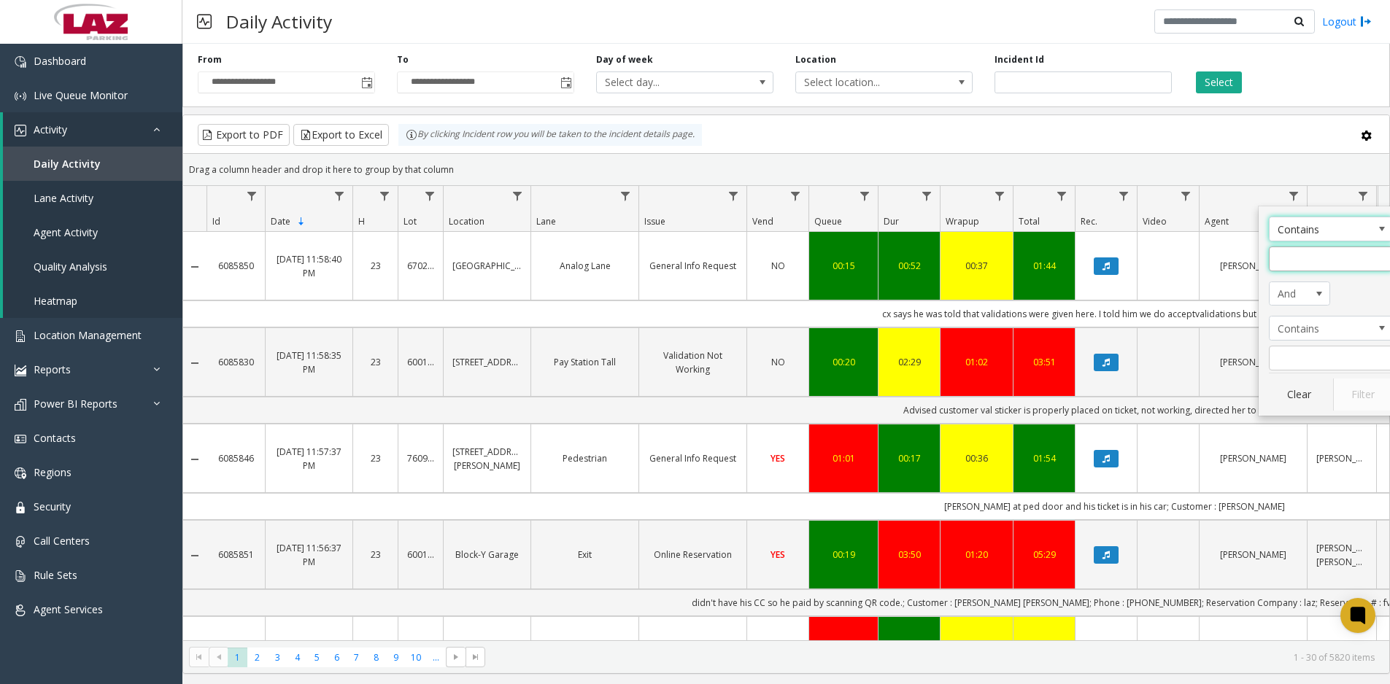
click at [1315, 257] on input "Agent Filter" at bounding box center [1331, 259] width 124 height 25
type input "*****"
click at [1353, 395] on button "Filter" at bounding box center [1363, 395] width 60 height 32
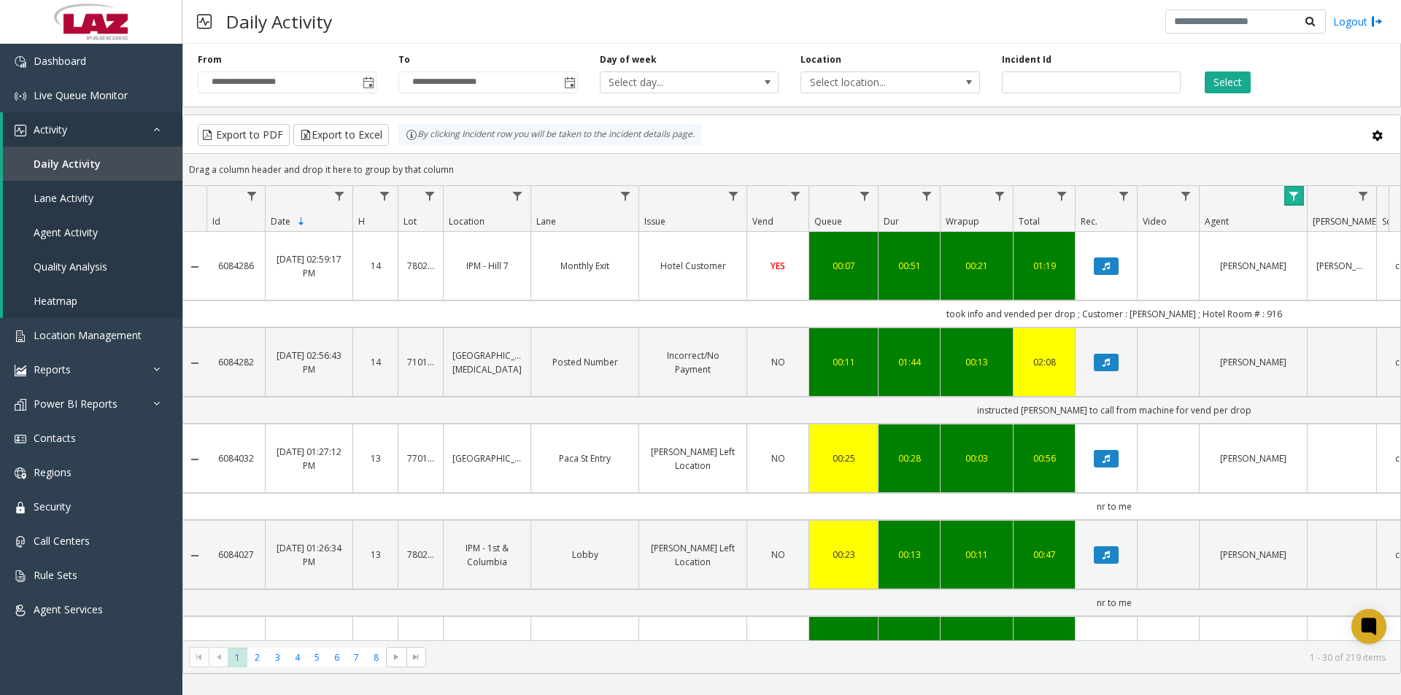
click at [1291, 188] on link "Data table" at bounding box center [1294, 196] width 20 height 20
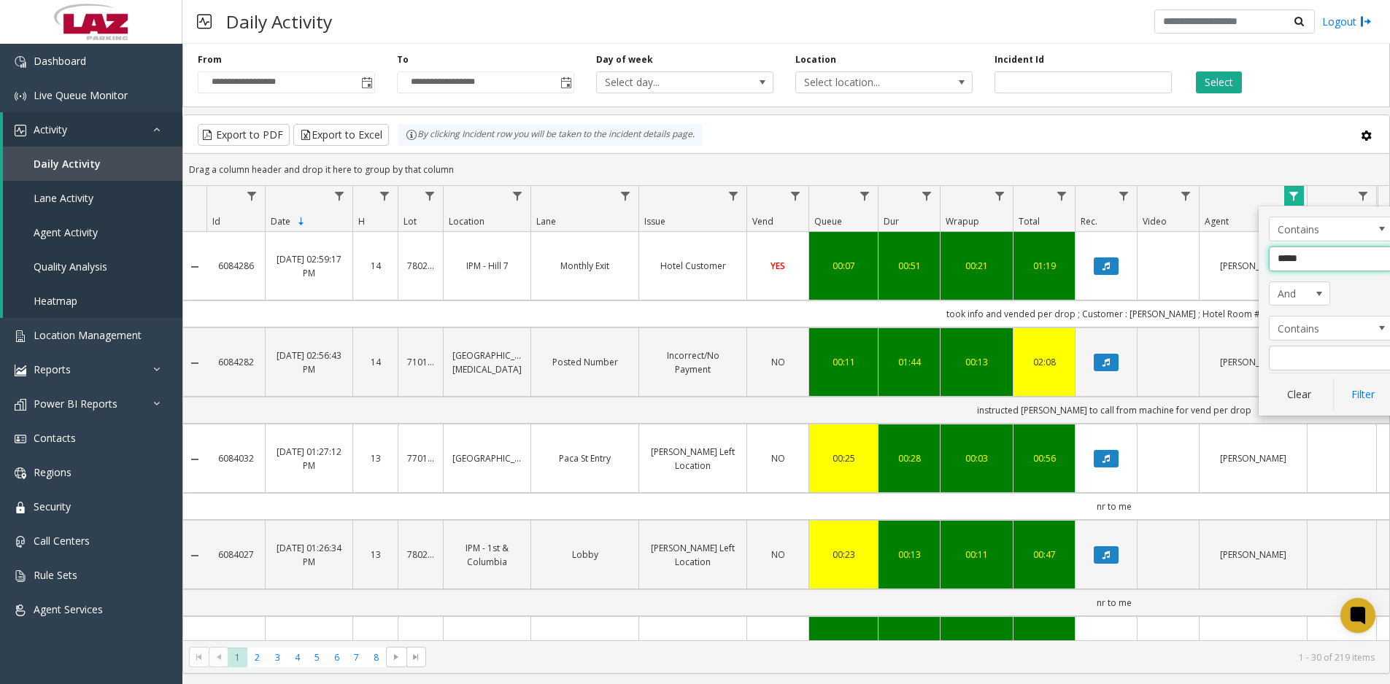
click at [1329, 260] on input "*****" at bounding box center [1331, 259] width 124 height 25
type input "**********"
click at [1355, 392] on button "Filter" at bounding box center [1363, 395] width 60 height 32
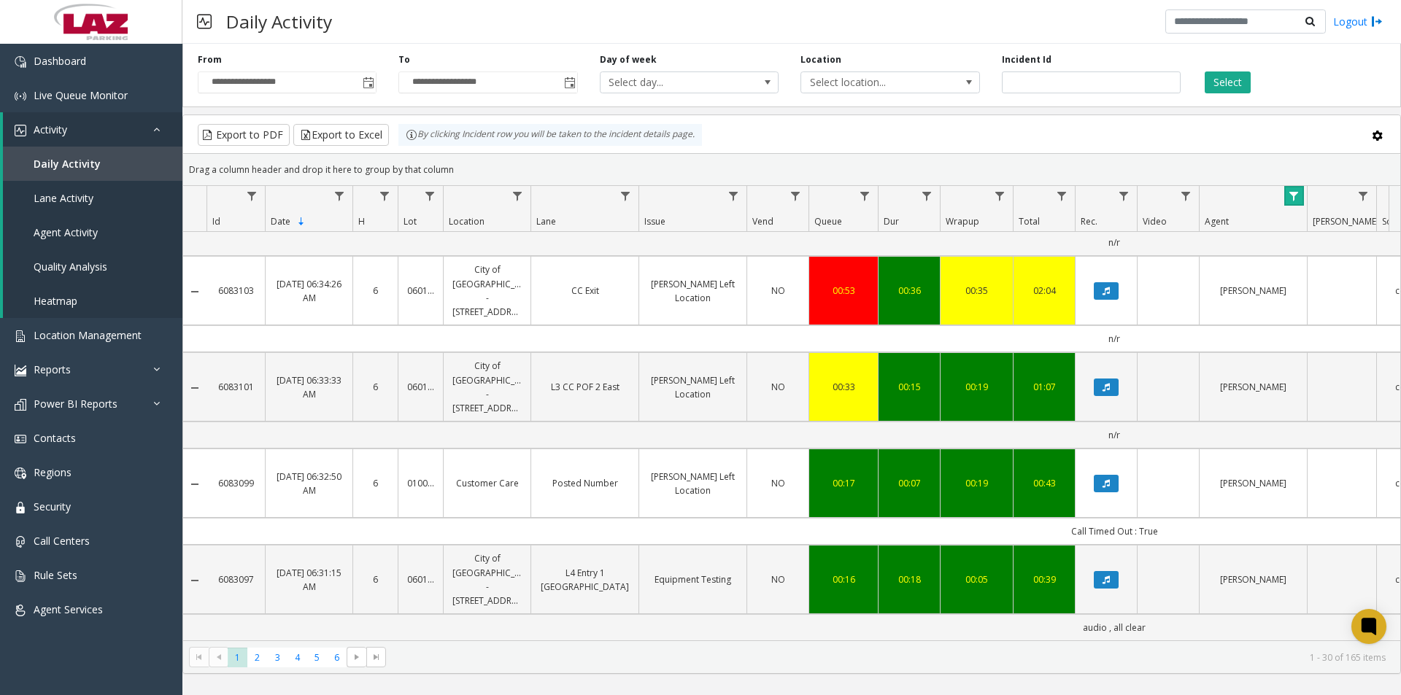
scroll to position [2436, 0]
click at [258, 656] on span "2" at bounding box center [257, 658] width 20 height 20
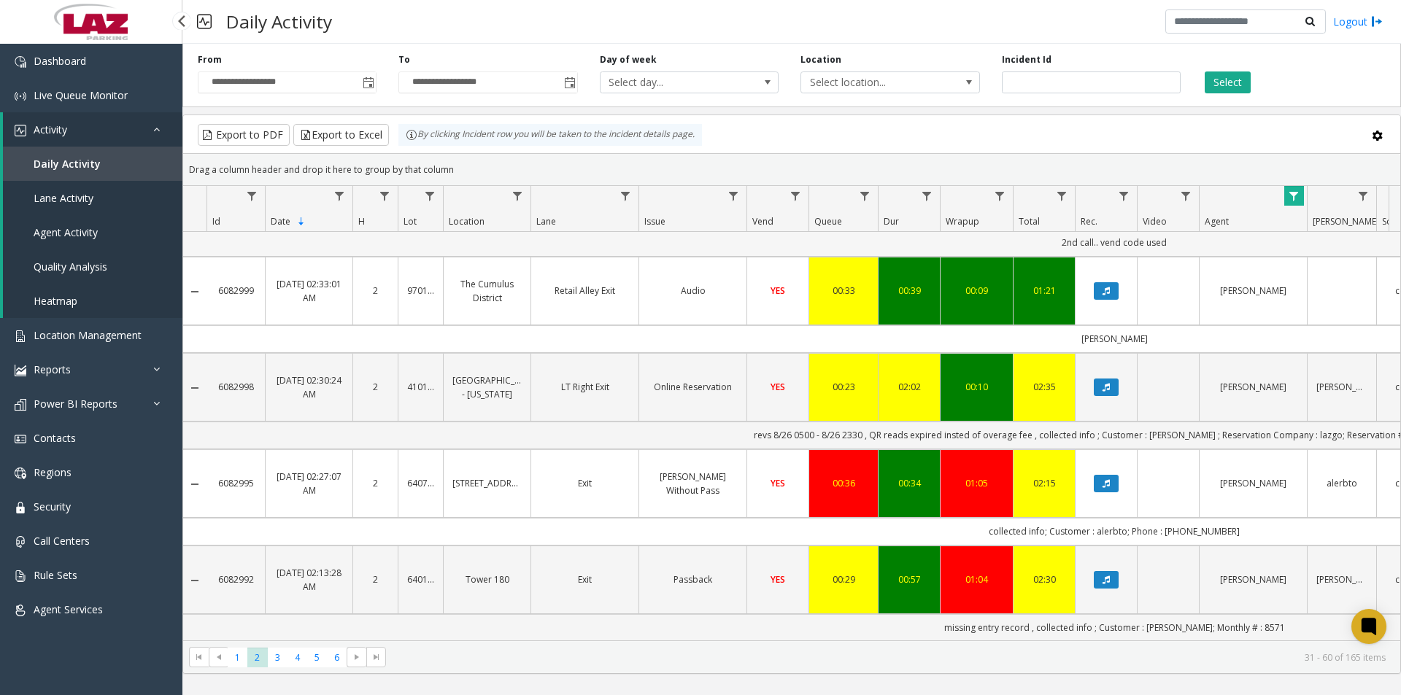
scroll to position [2463, 0]
click at [277, 654] on span "3" at bounding box center [278, 658] width 20 height 20
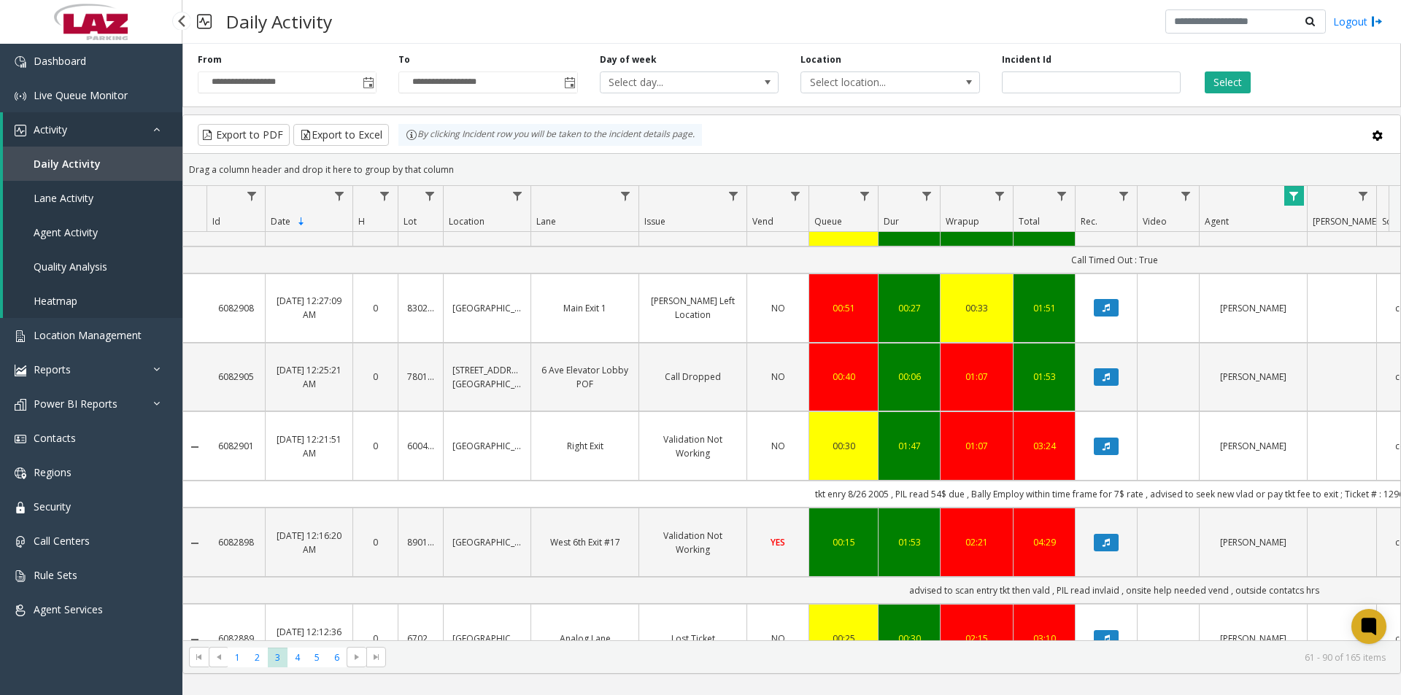
scroll to position [1386, 0]
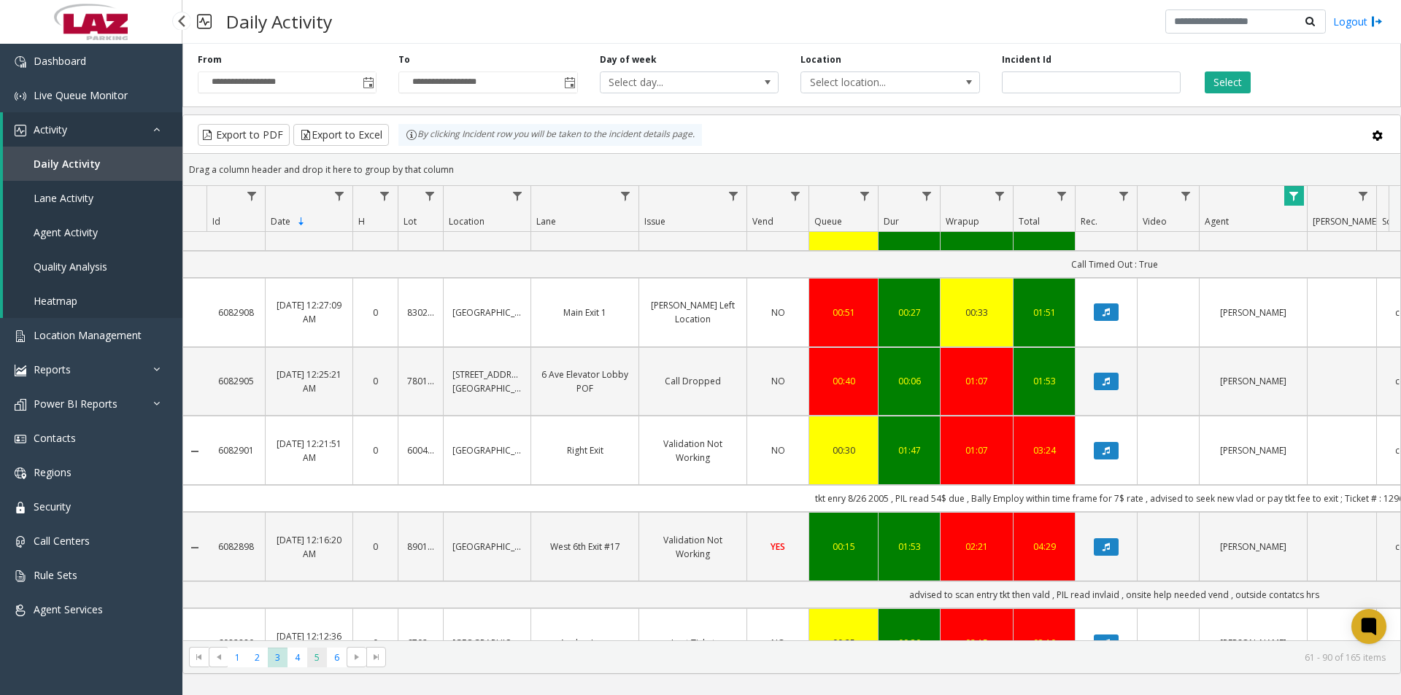
click at [314, 658] on span "5" at bounding box center [317, 658] width 20 height 20
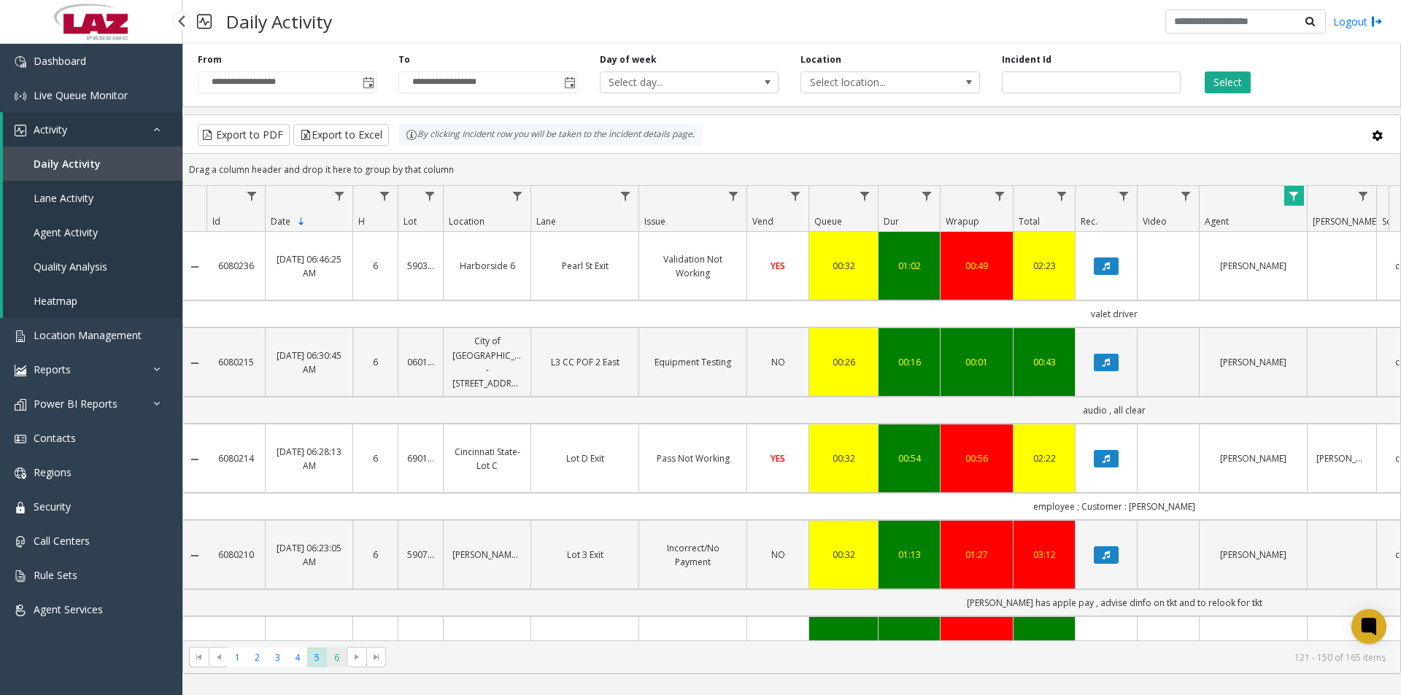
click at [331, 660] on span "6" at bounding box center [337, 658] width 20 height 20
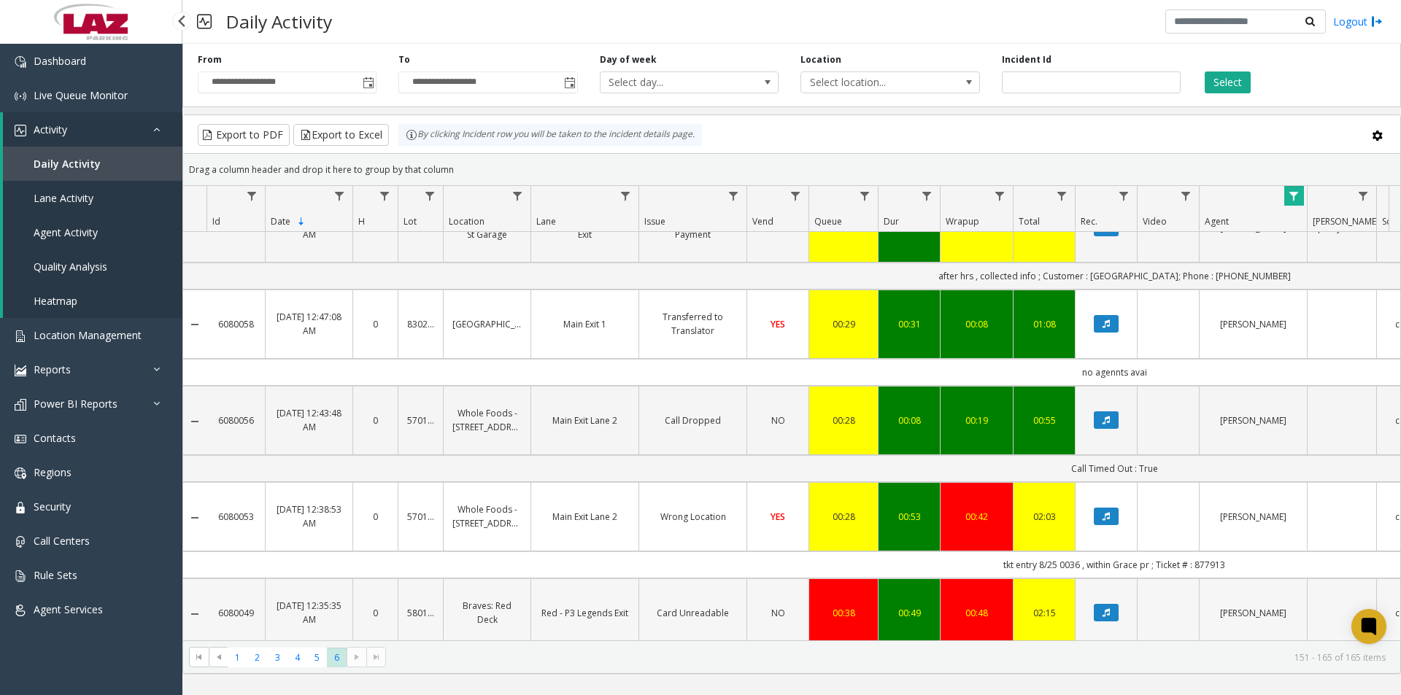
scroll to position [965, 0]
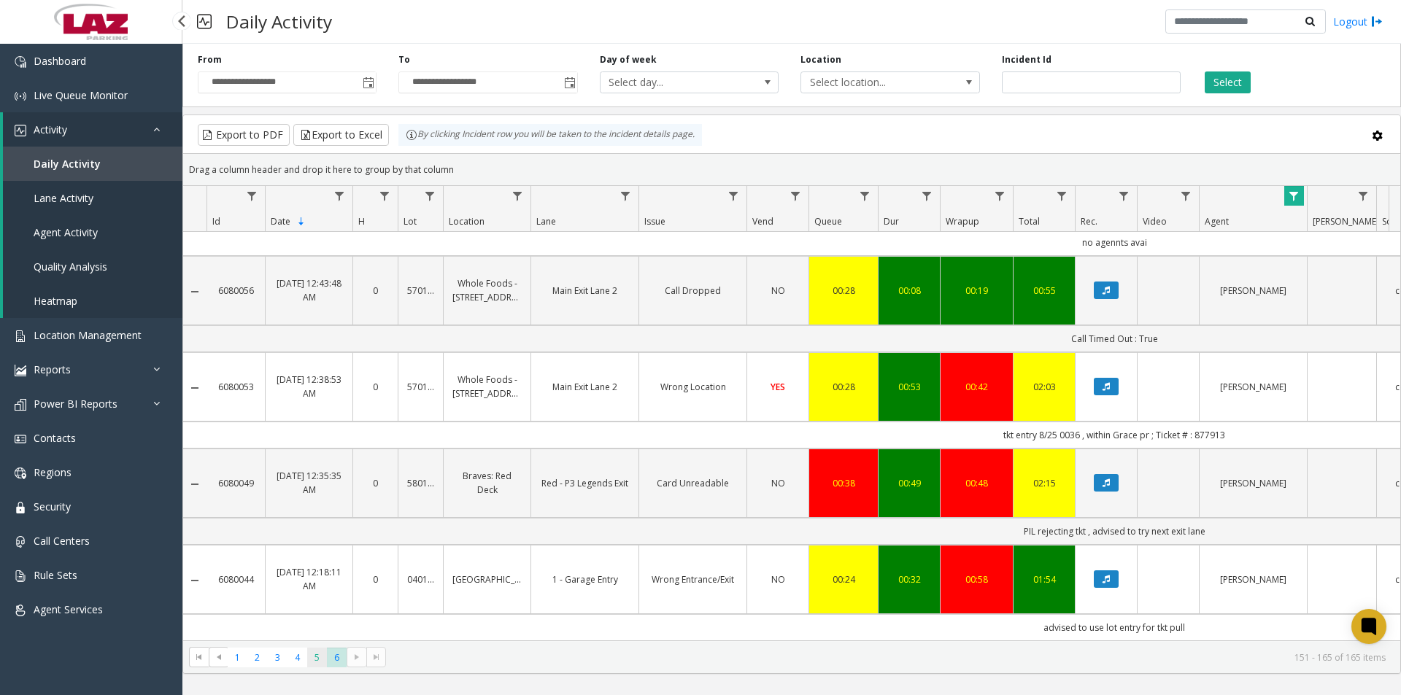
click at [314, 654] on span "5" at bounding box center [317, 658] width 20 height 20
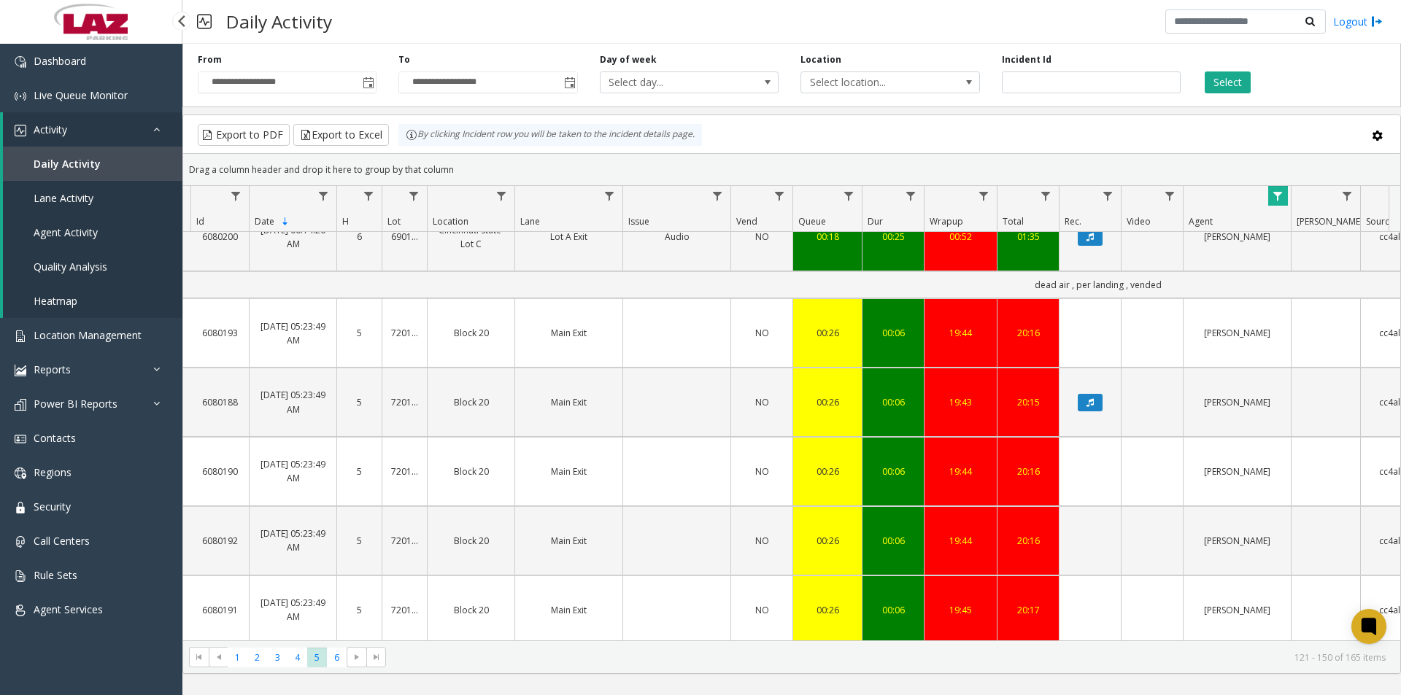
scroll to position [511, 24]
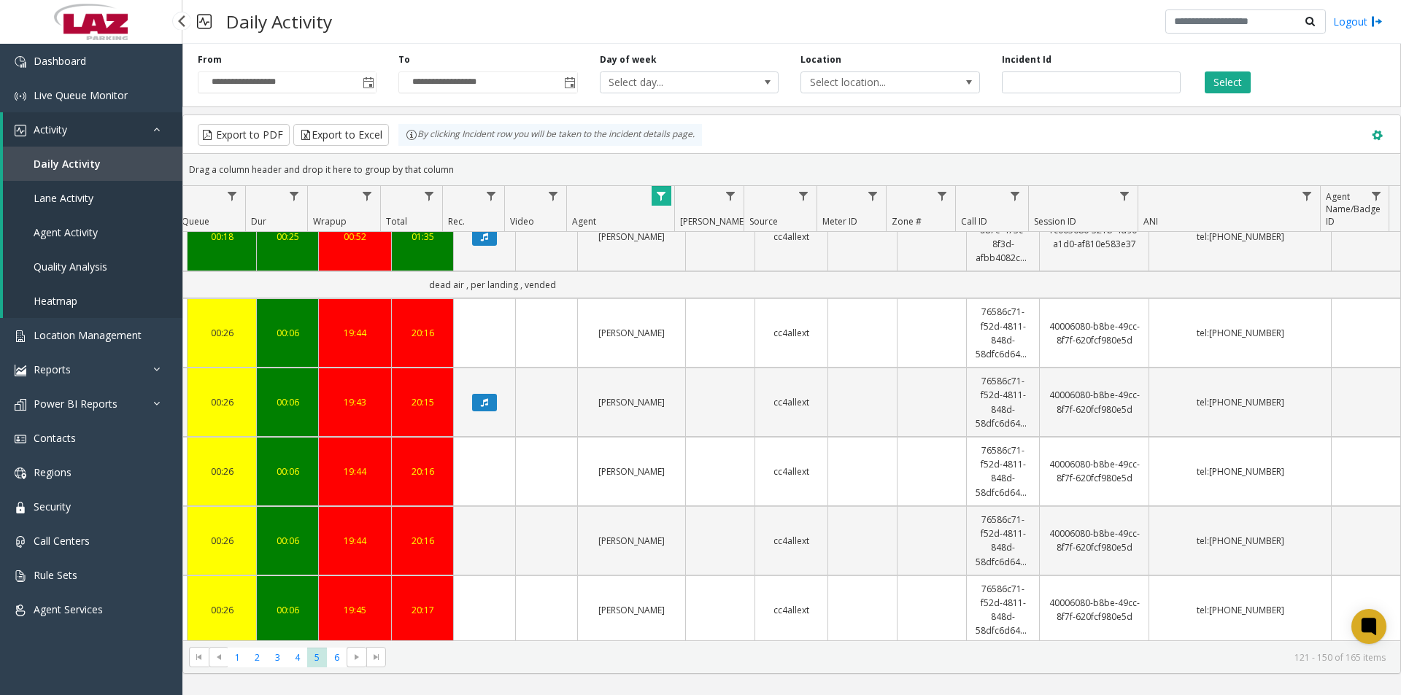
click at [1379, 135] on span at bounding box center [1377, 136] width 16 height 16
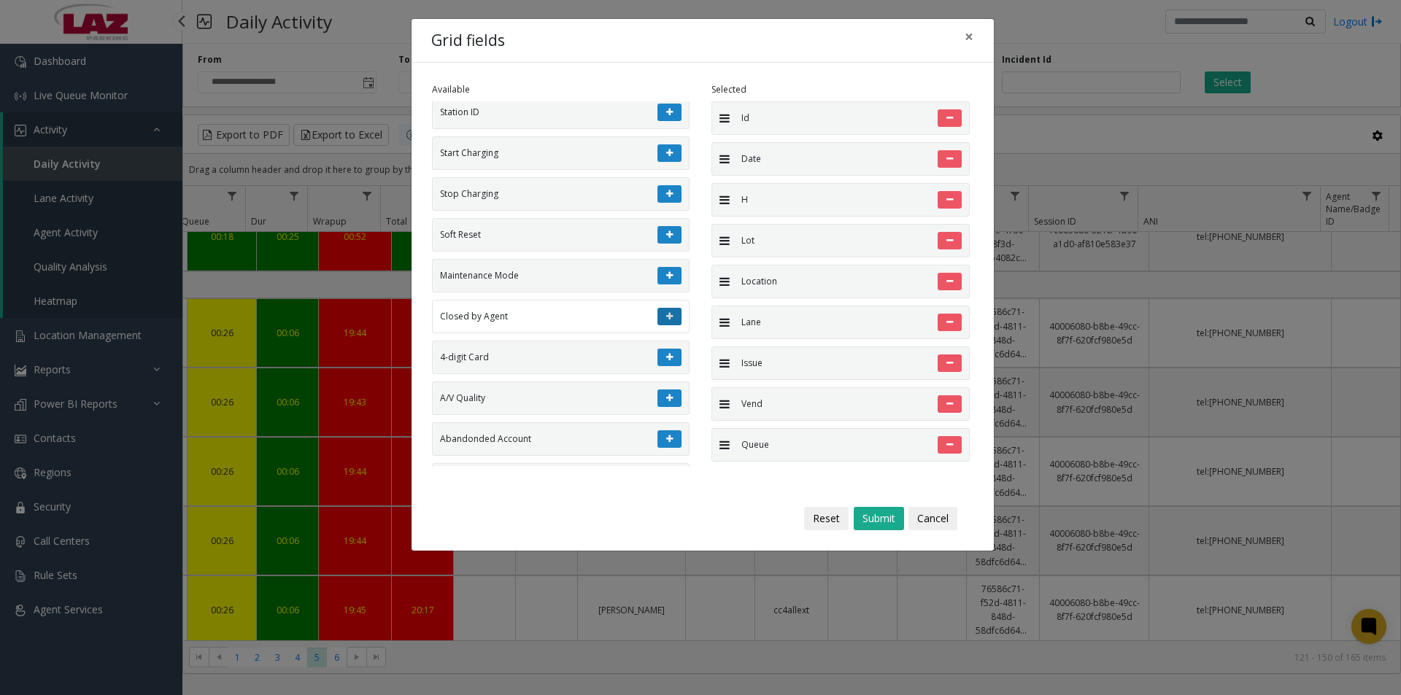
click at [666, 316] on icon at bounding box center [669, 316] width 7 height 9
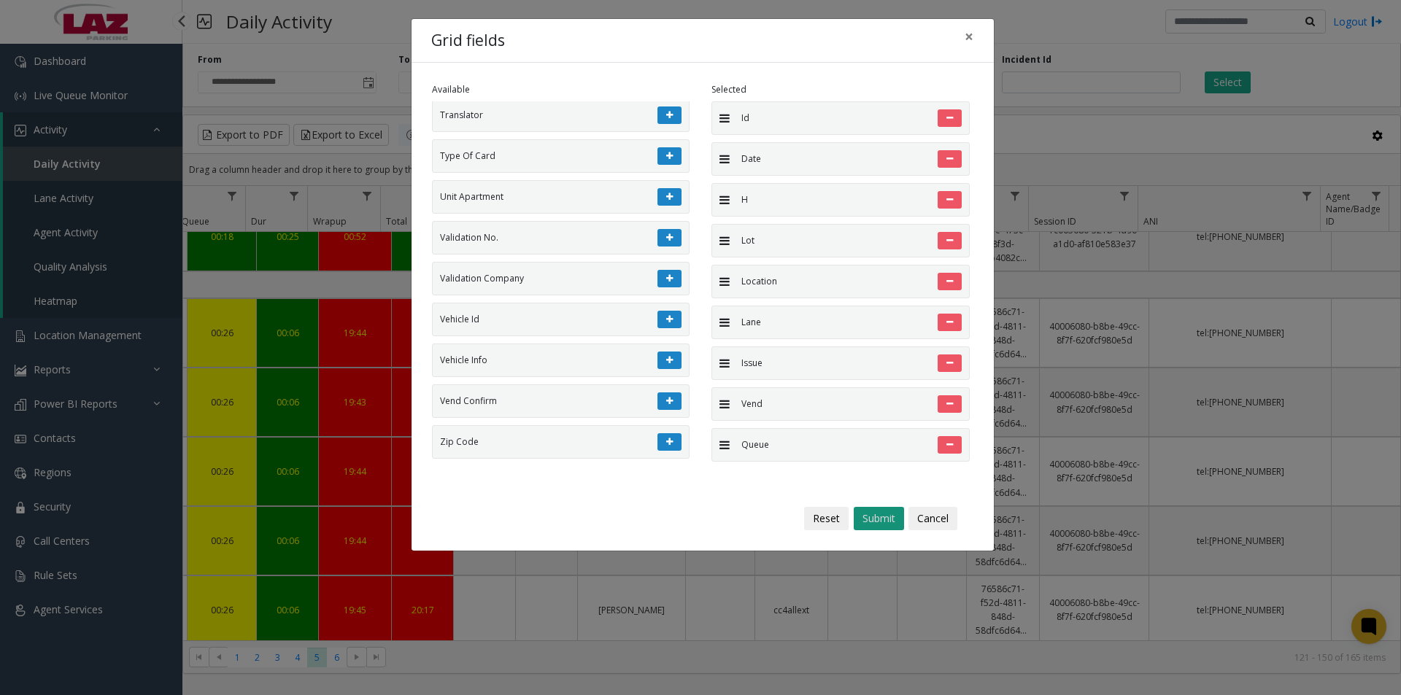
click at [887, 519] on button "Submit" at bounding box center [879, 518] width 50 height 23
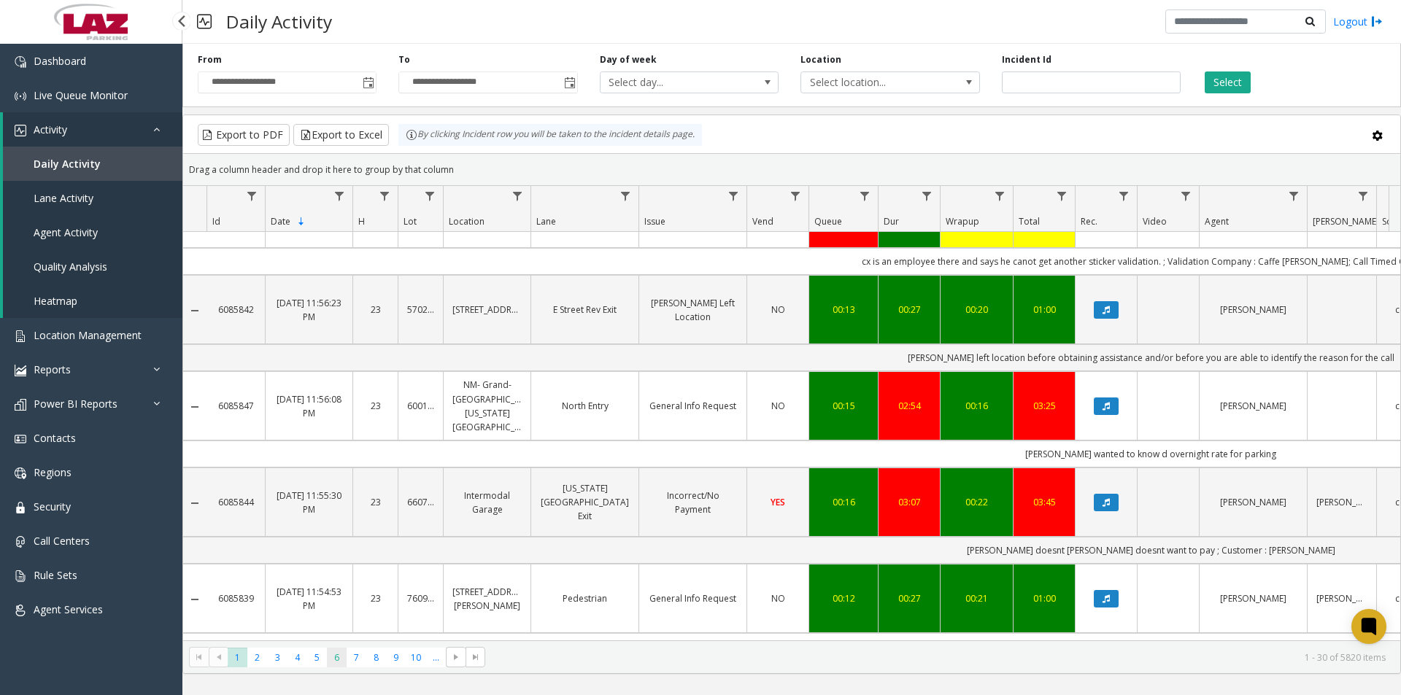
click at [333, 660] on span "6" at bounding box center [337, 658] width 20 height 20
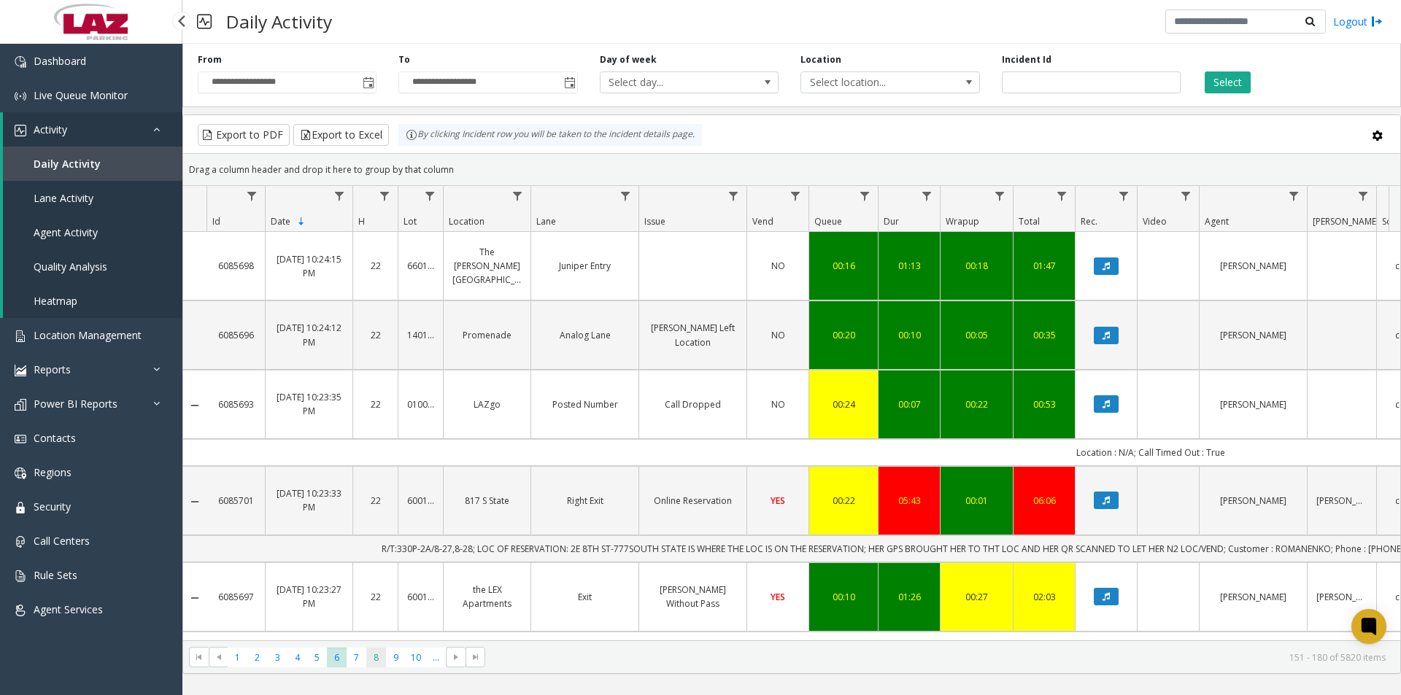
click at [374, 662] on span "8" at bounding box center [376, 658] width 20 height 20
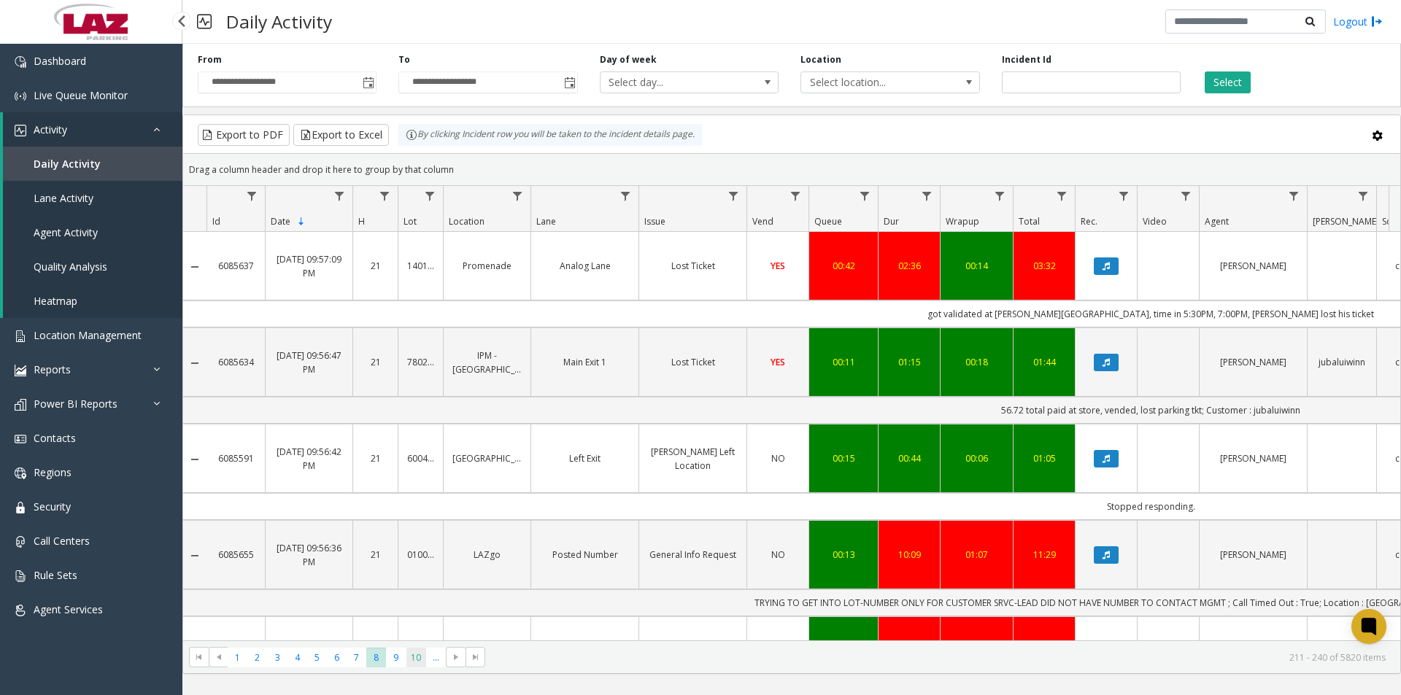
click at [413, 660] on span "10" at bounding box center [416, 658] width 20 height 20
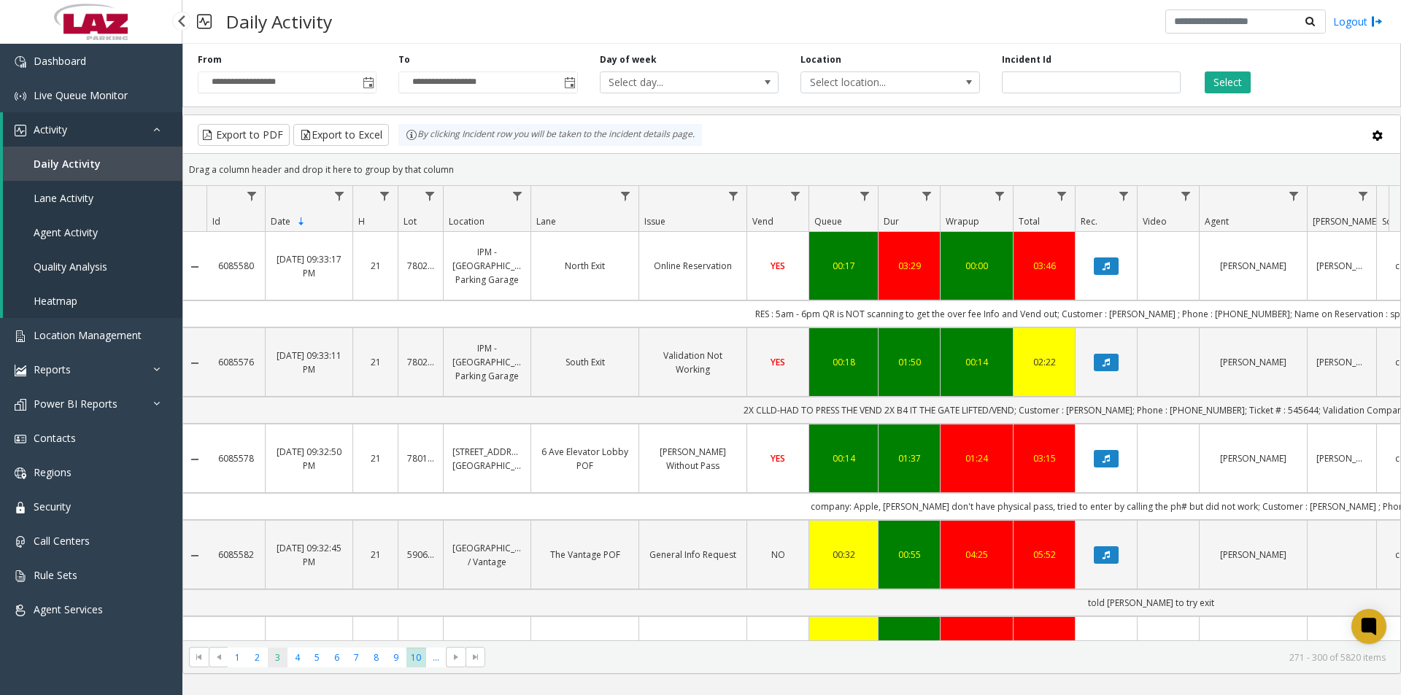
click at [281, 660] on span "3" at bounding box center [278, 658] width 20 height 20
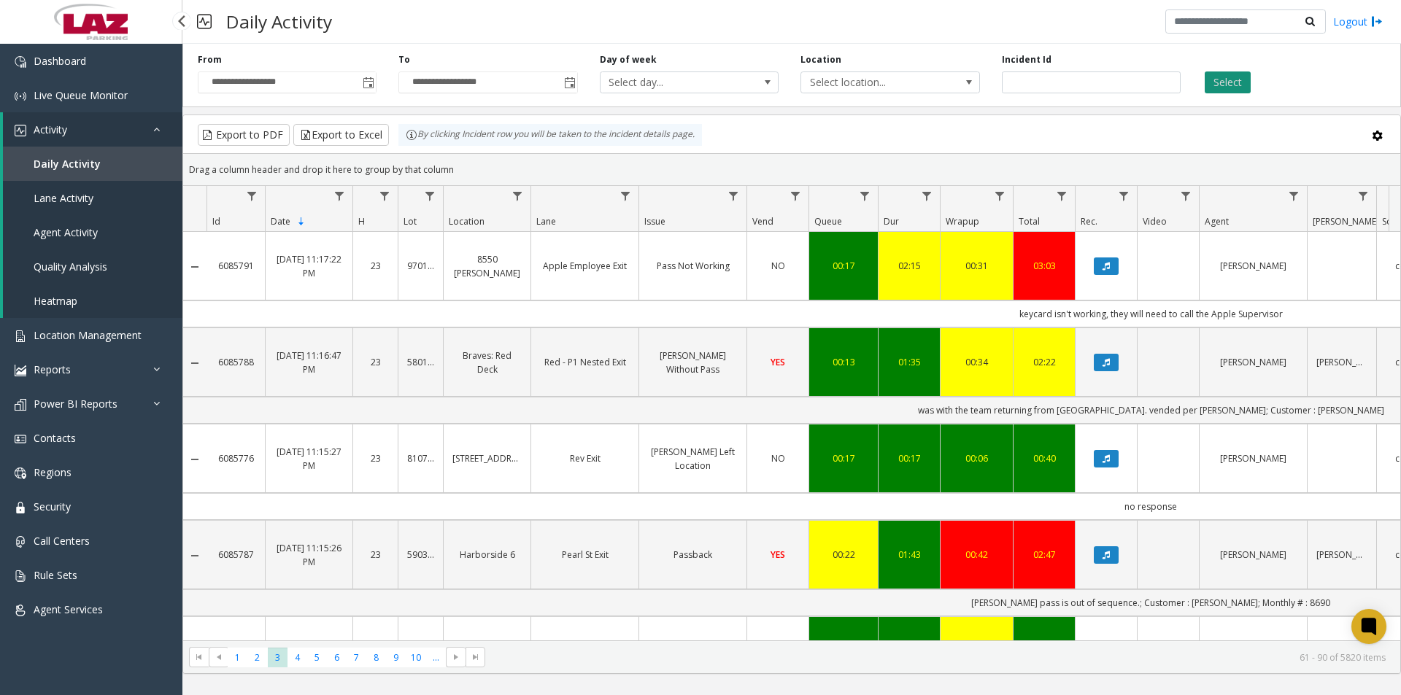
click at [1224, 87] on button "Select" at bounding box center [1228, 83] width 46 height 22
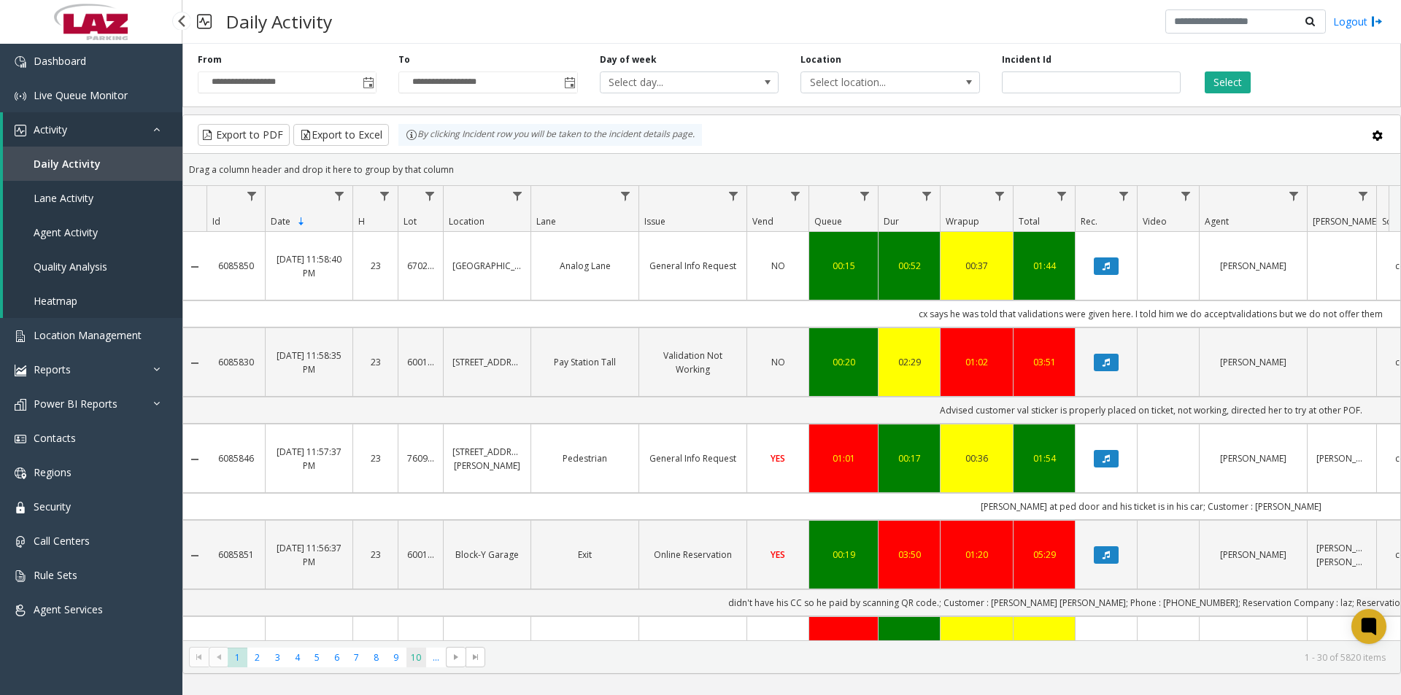
click at [419, 657] on span "10" at bounding box center [416, 658] width 20 height 20
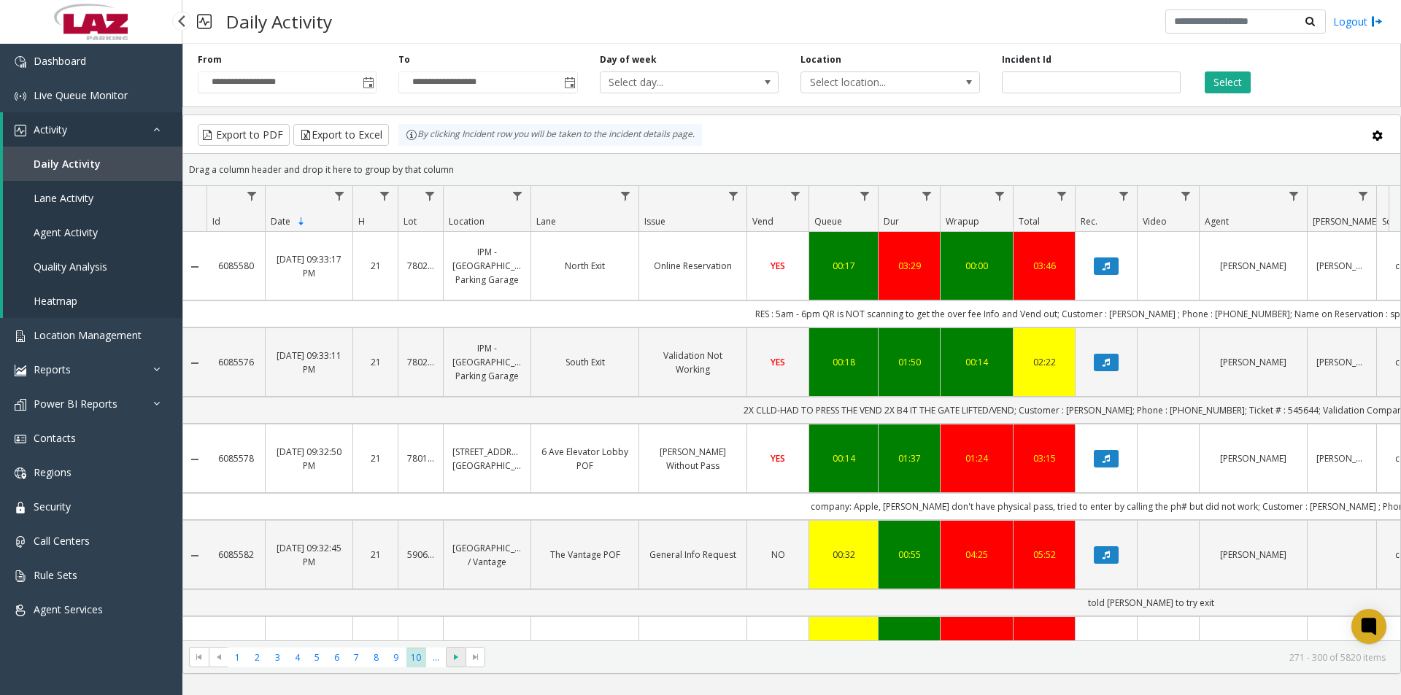
click at [455, 658] on span "Go to the next page" at bounding box center [456, 658] width 12 height 12
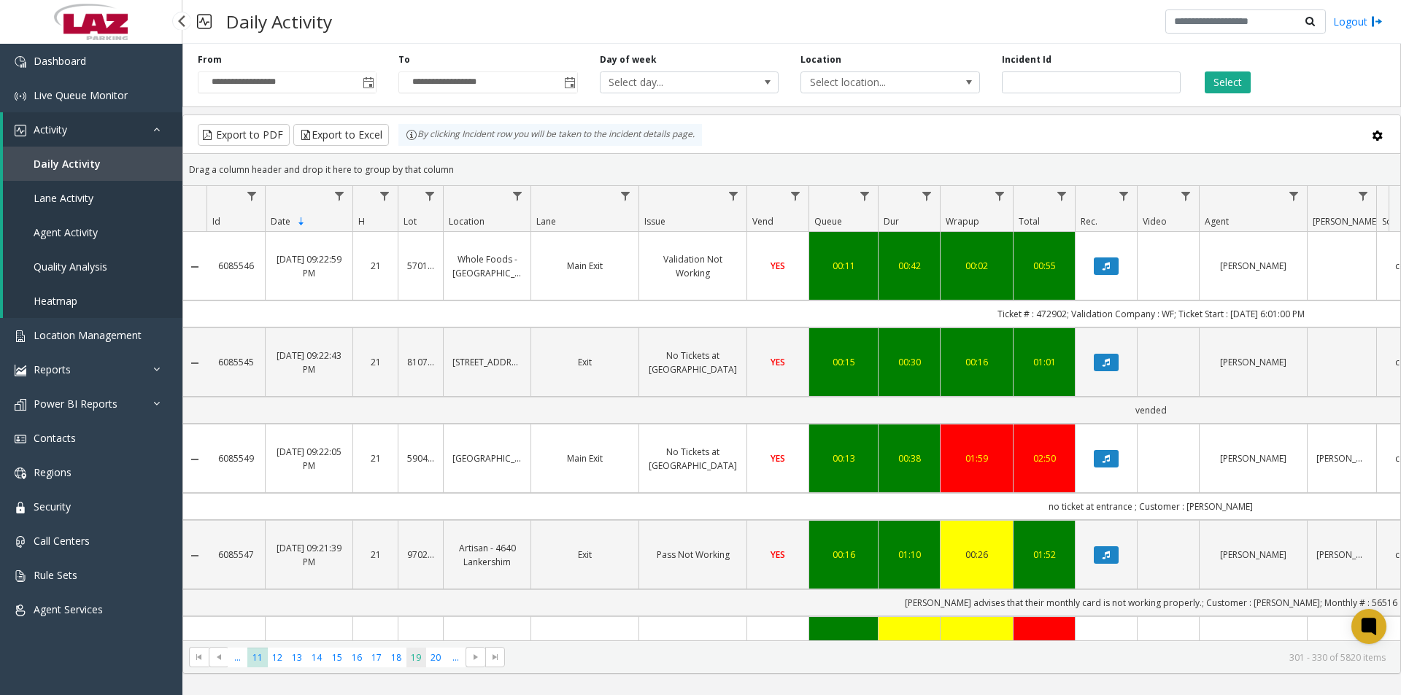
click at [412, 659] on span "19" at bounding box center [416, 658] width 20 height 20
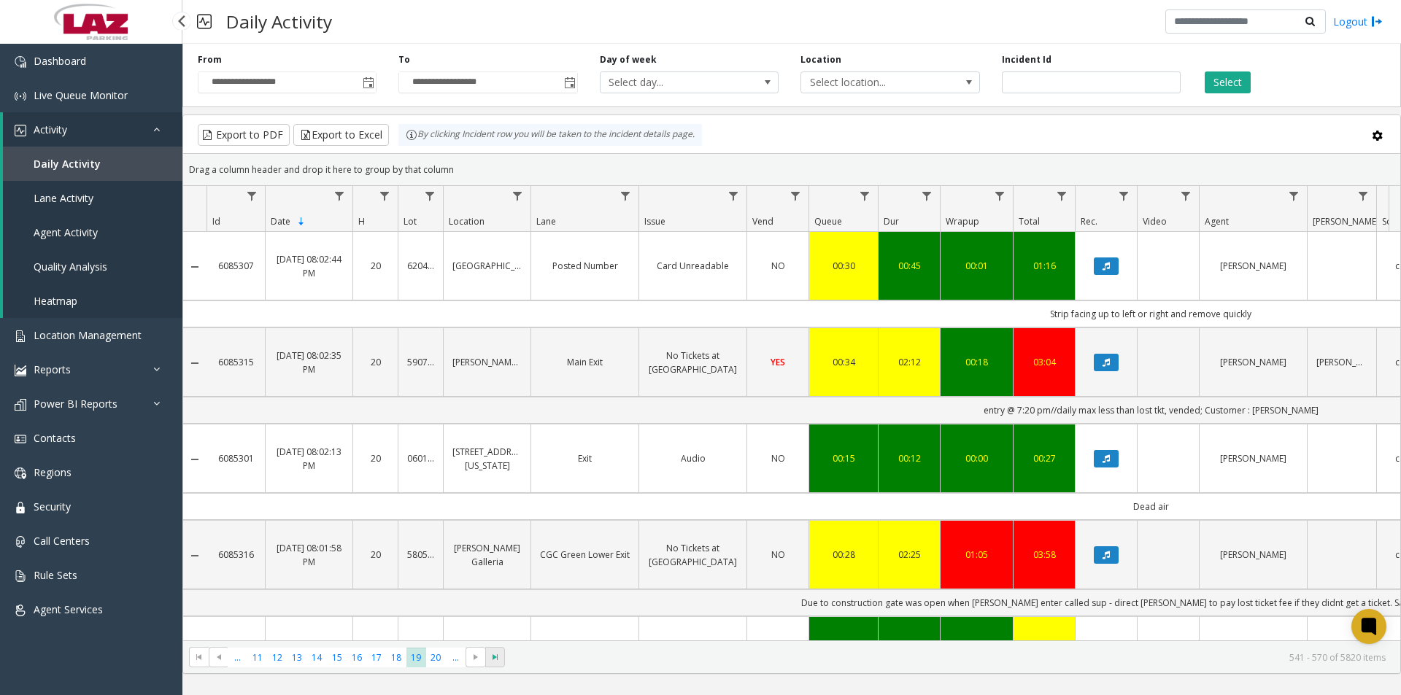
click at [499, 662] on span "Go to the last page" at bounding box center [496, 658] width 12 height 12
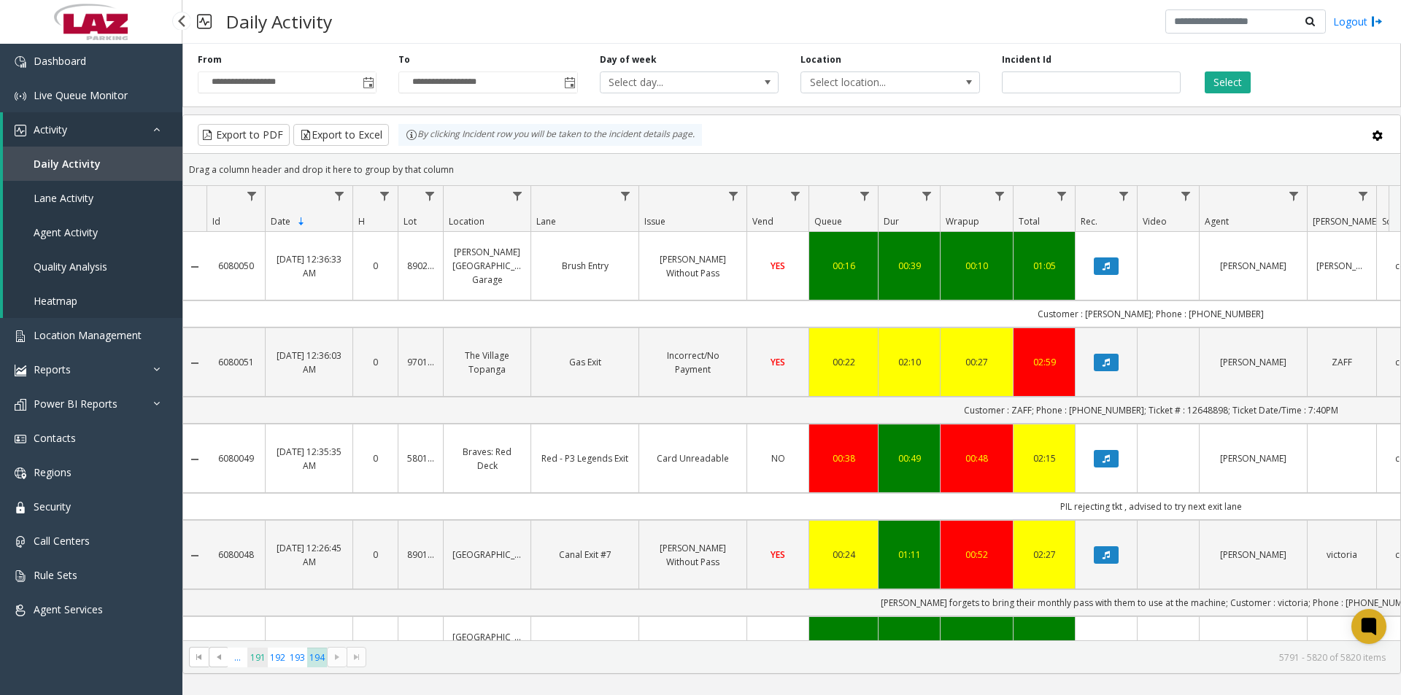
click at [253, 658] on span "191" at bounding box center [257, 658] width 20 height 20
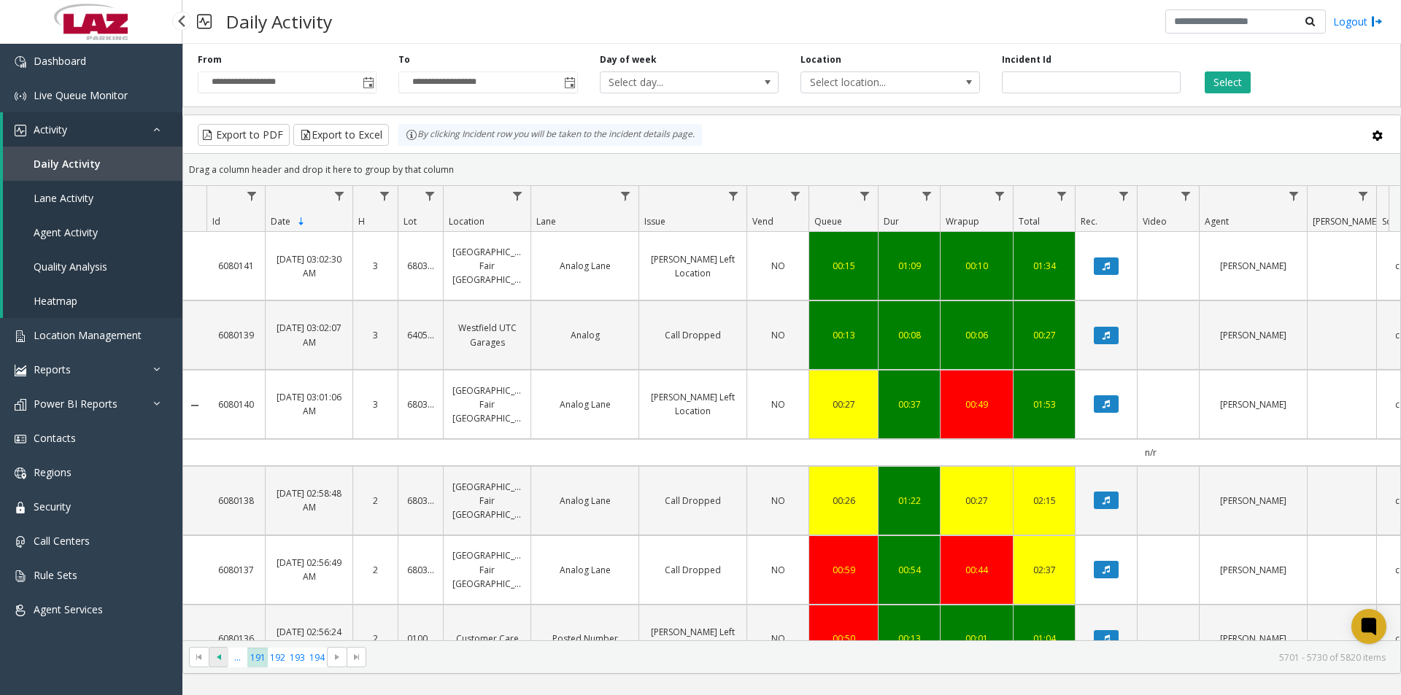
click at [217, 660] on span "Go to the previous page" at bounding box center [219, 658] width 12 height 12
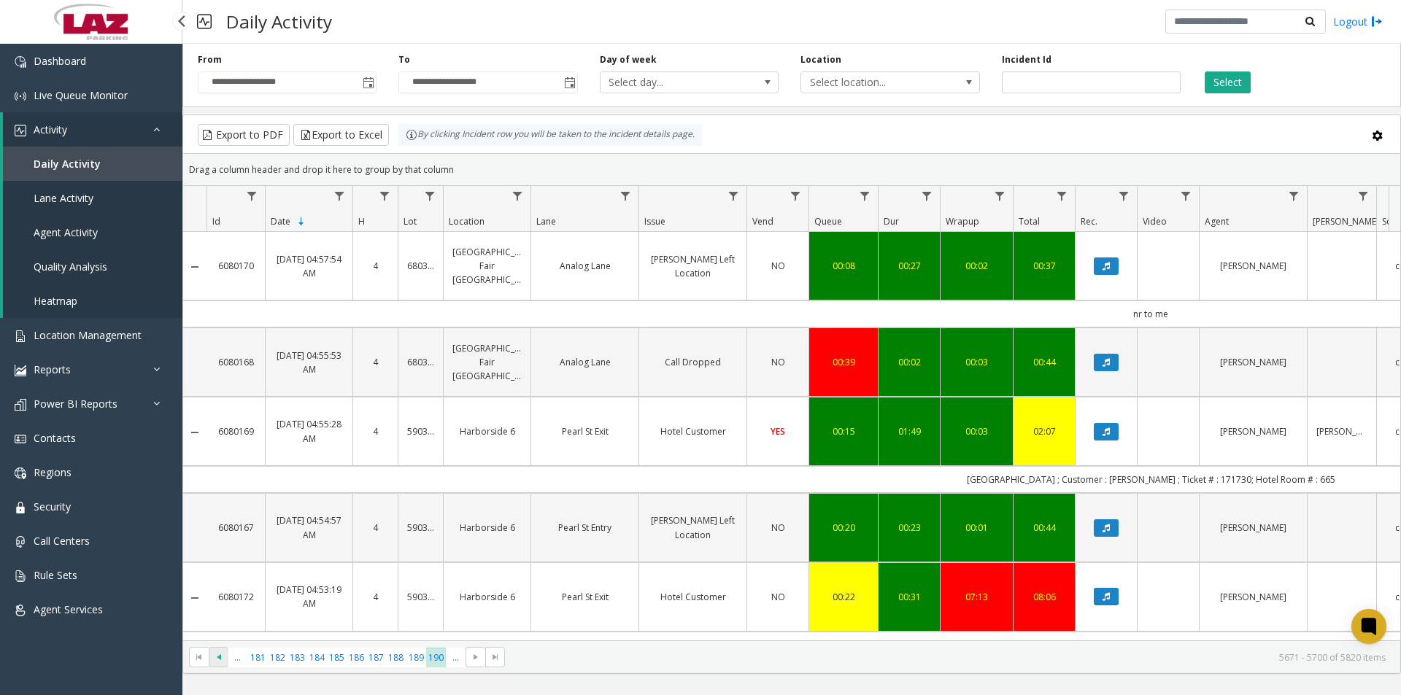
click at [223, 658] on span "Go to the previous page" at bounding box center [219, 658] width 12 height 12
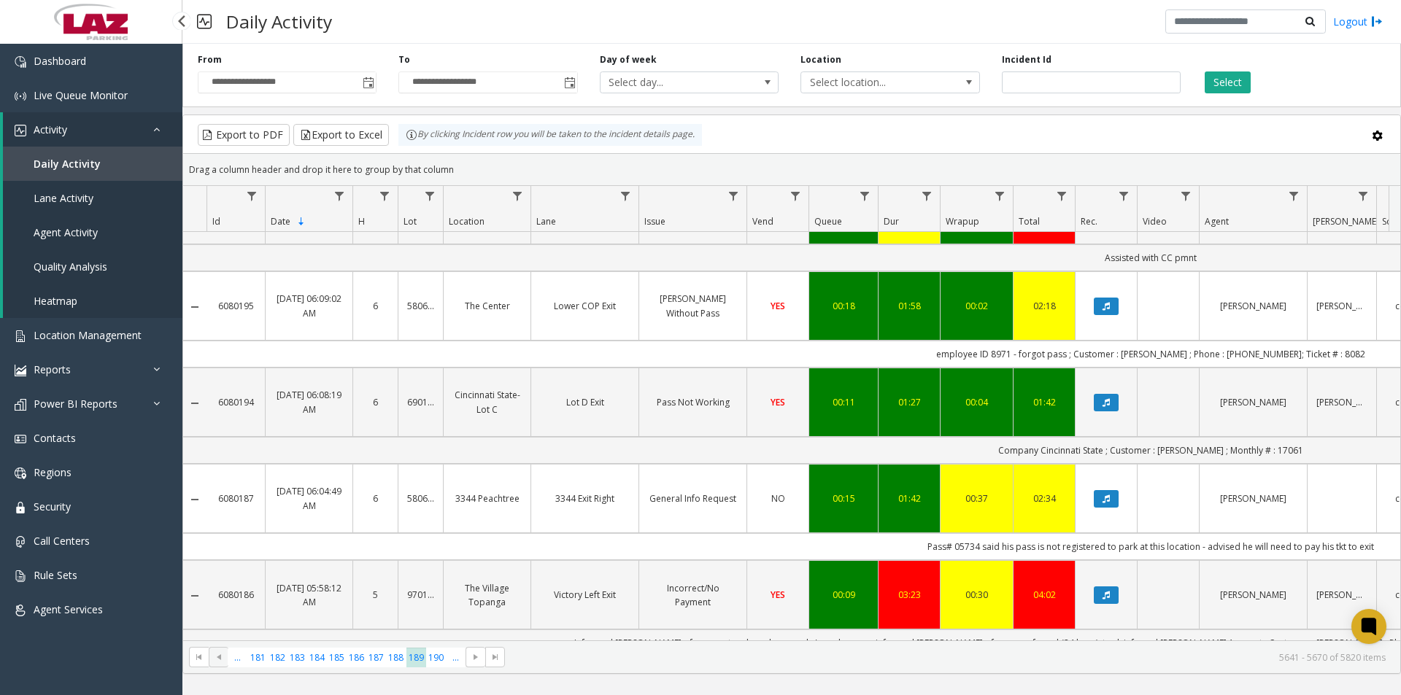
scroll to position [584, 0]
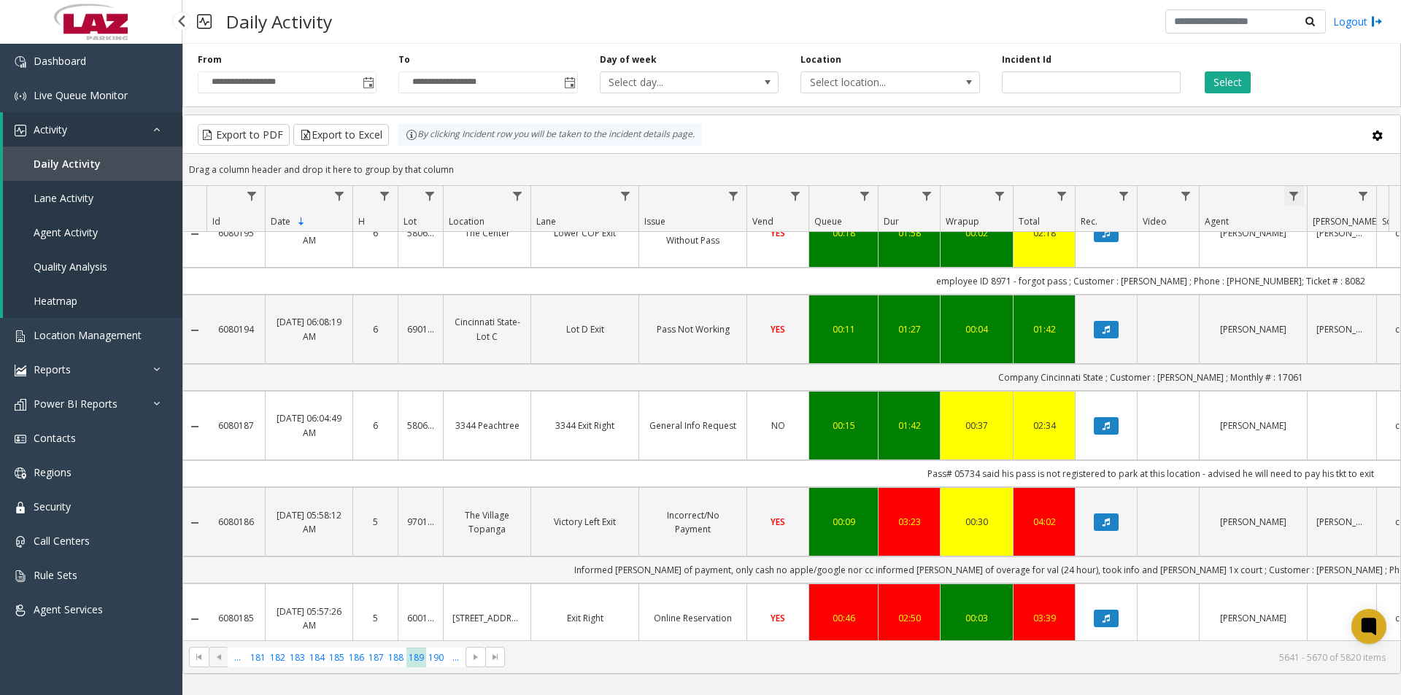
click at [1291, 196] on span "Data table" at bounding box center [1294, 196] width 12 height 12
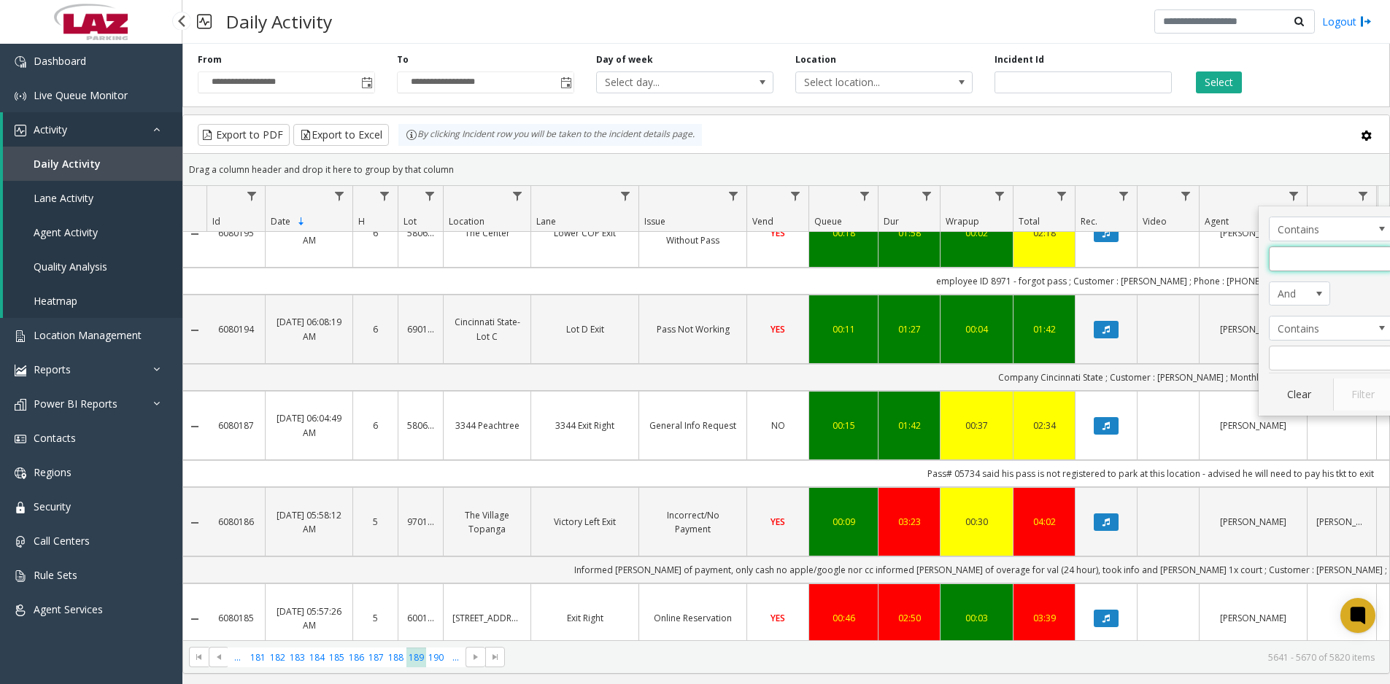
click at [1297, 260] on input "Agent Filter" at bounding box center [1331, 259] width 124 height 25
type input "**********"
click at [1359, 398] on button "Filter" at bounding box center [1363, 395] width 60 height 32
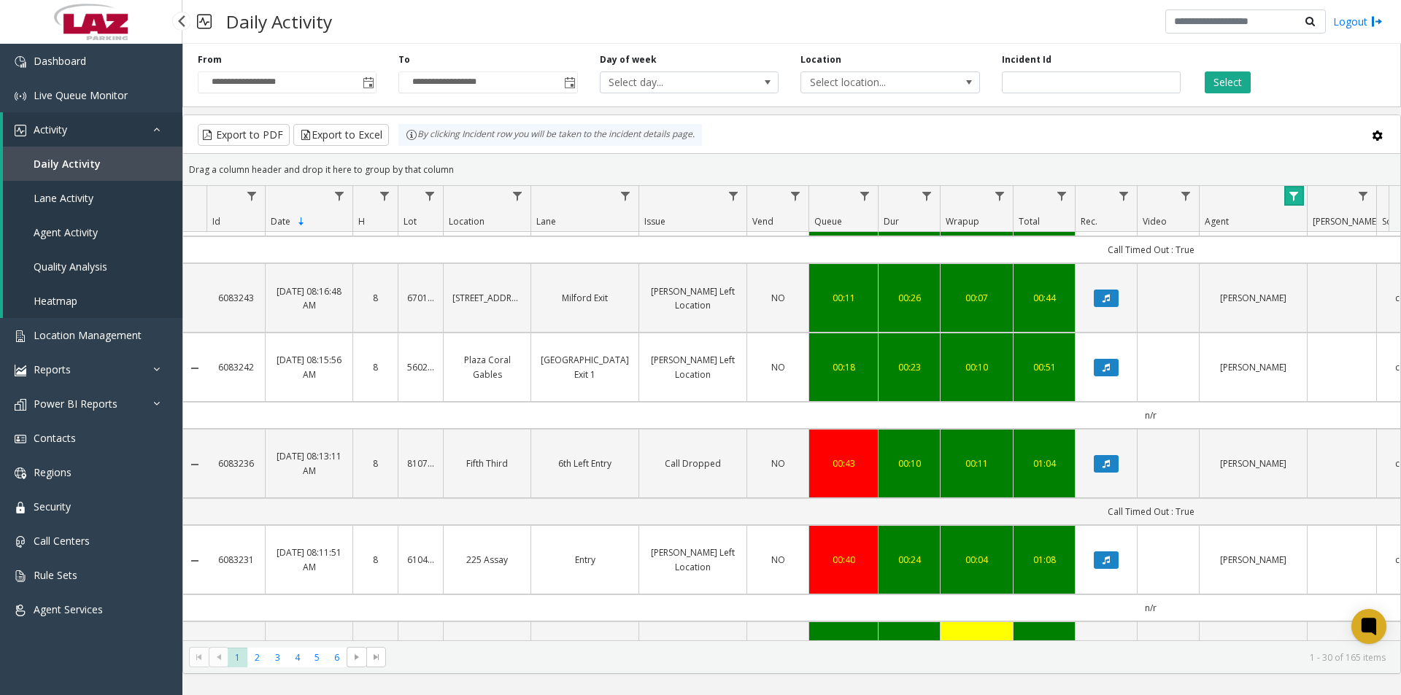
scroll to position [511, 0]
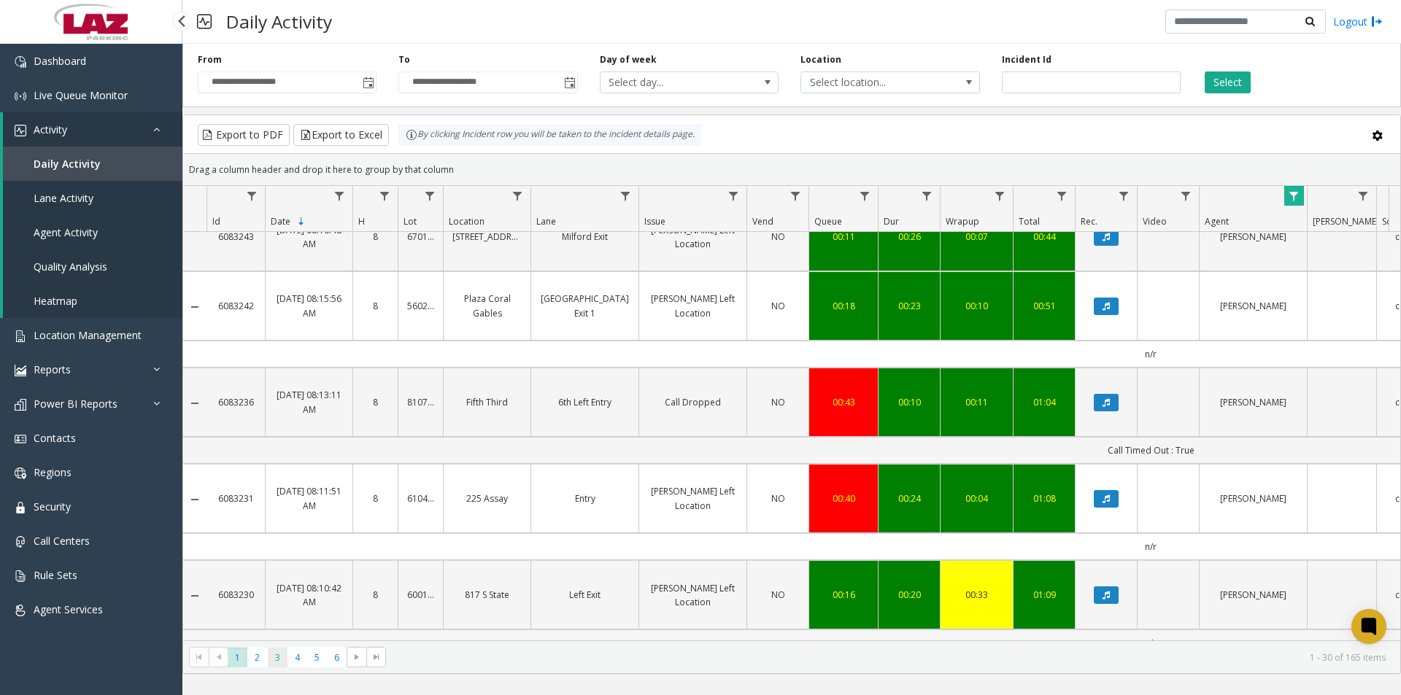
click at [274, 662] on span "3" at bounding box center [278, 658] width 20 height 20
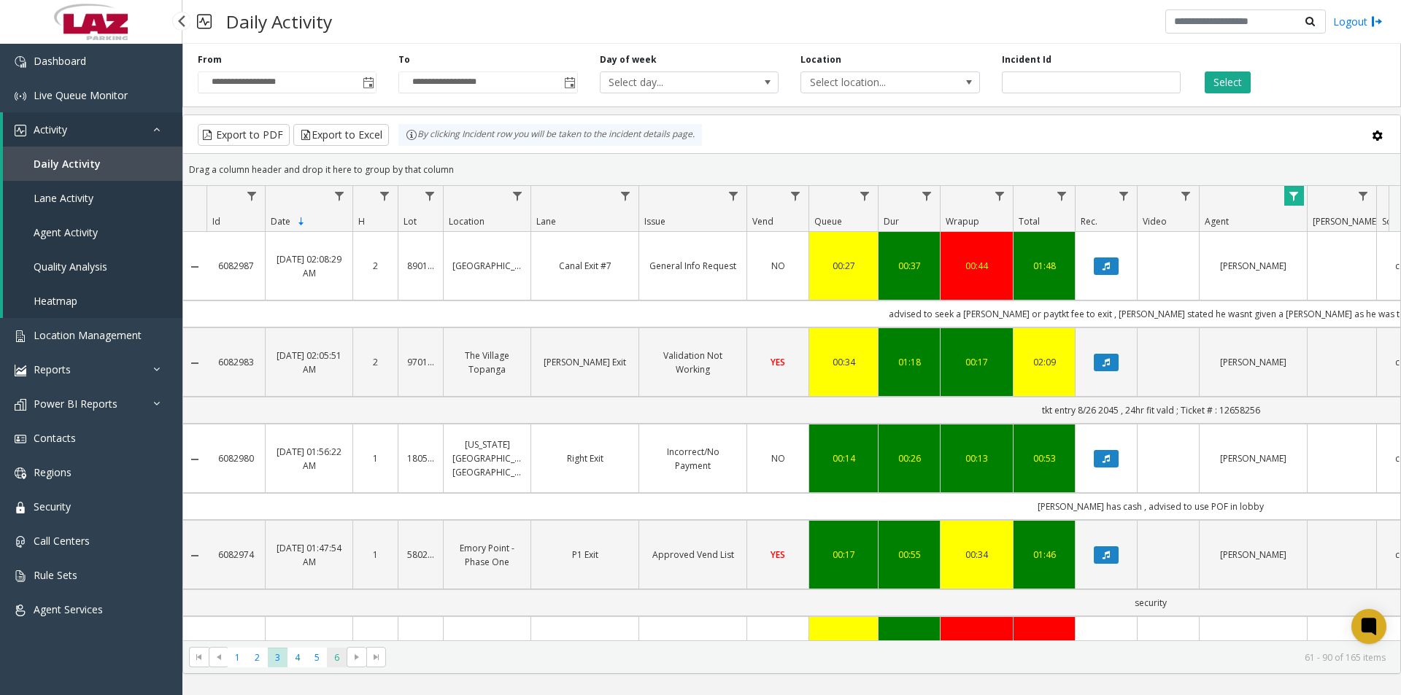
click at [334, 655] on span "6" at bounding box center [337, 658] width 20 height 20
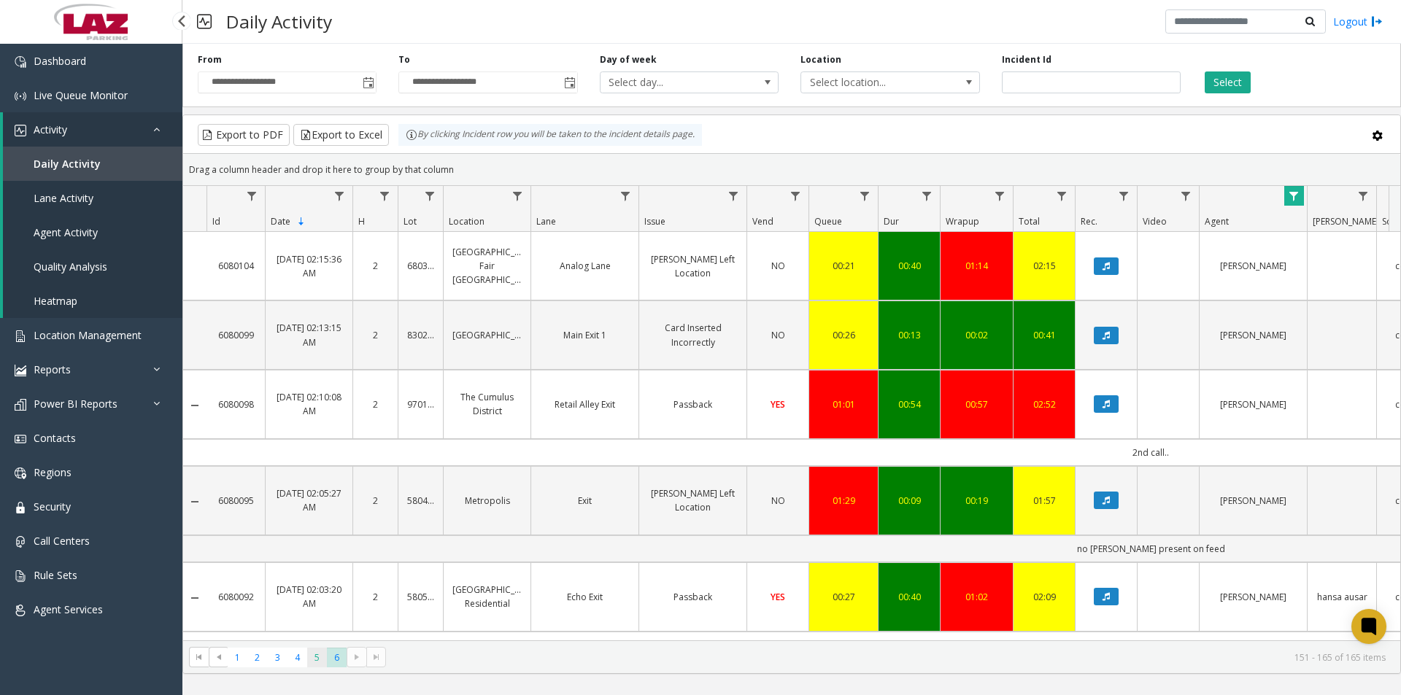
click at [317, 660] on span "5" at bounding box center [317, 658] width 20 height 20
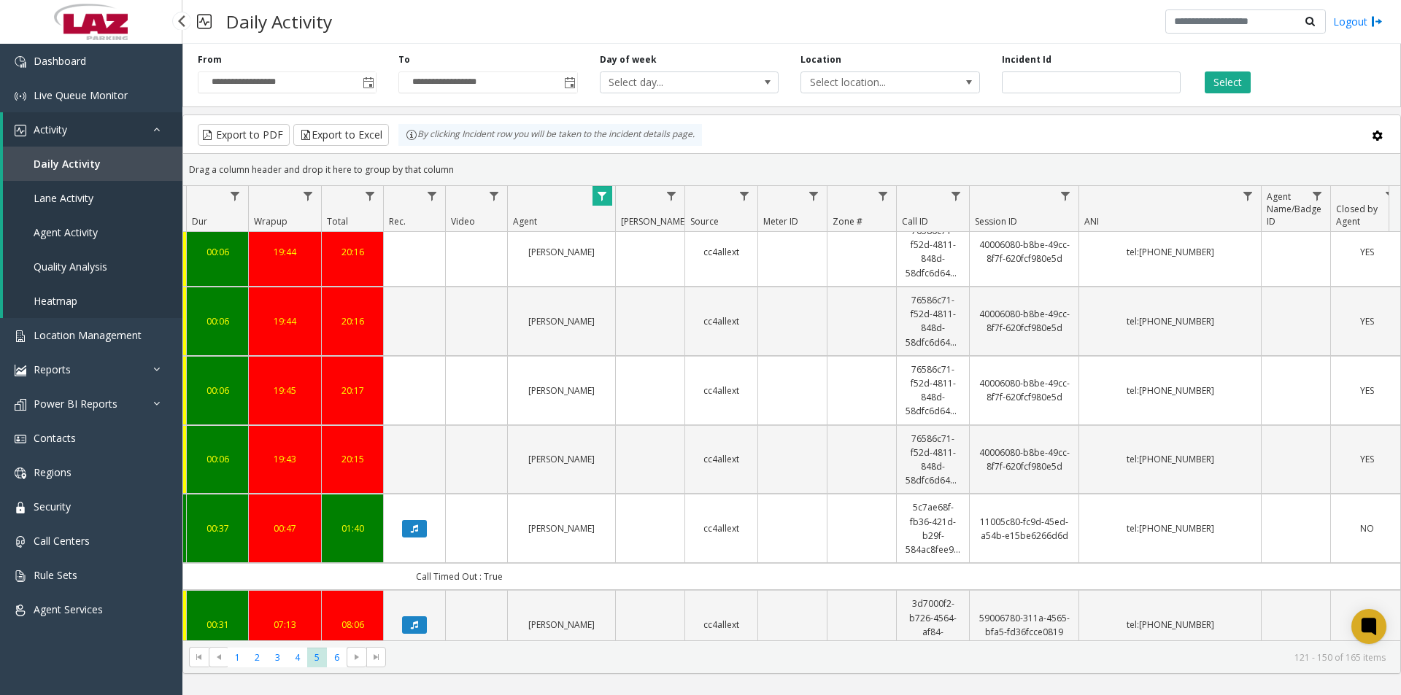
scroll to position [730, 629]
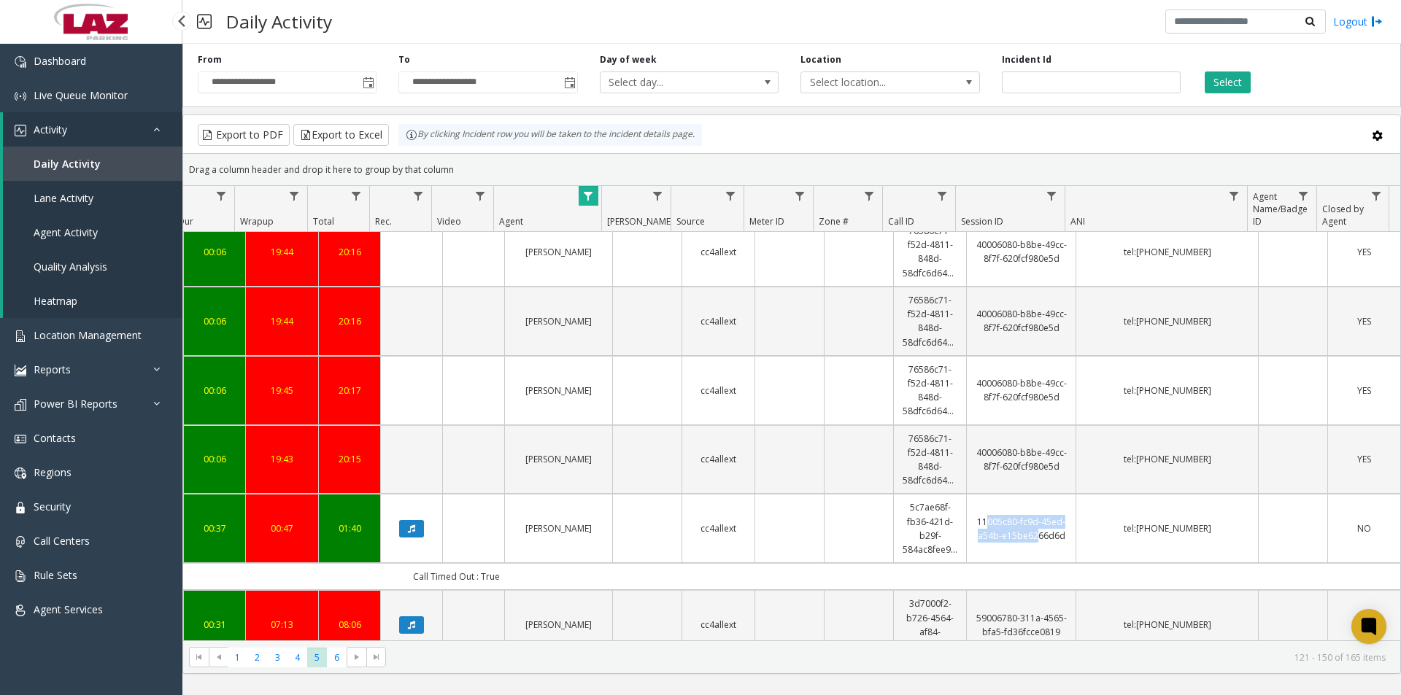
drag, startPoint x: 977, startPoint y: 518, endPoint x: 1023, endPoint y: 534, distance: 48.7
drag, startPoint x: 1052, startPoint y: 536, endPoint x: 969, endPoint y: 524, distance: 84.0
copy link "11005c80-fc9d-45ed-a54b-e15be6266d6d"
